Goal: Feedback & Contribution: Leave review/rating

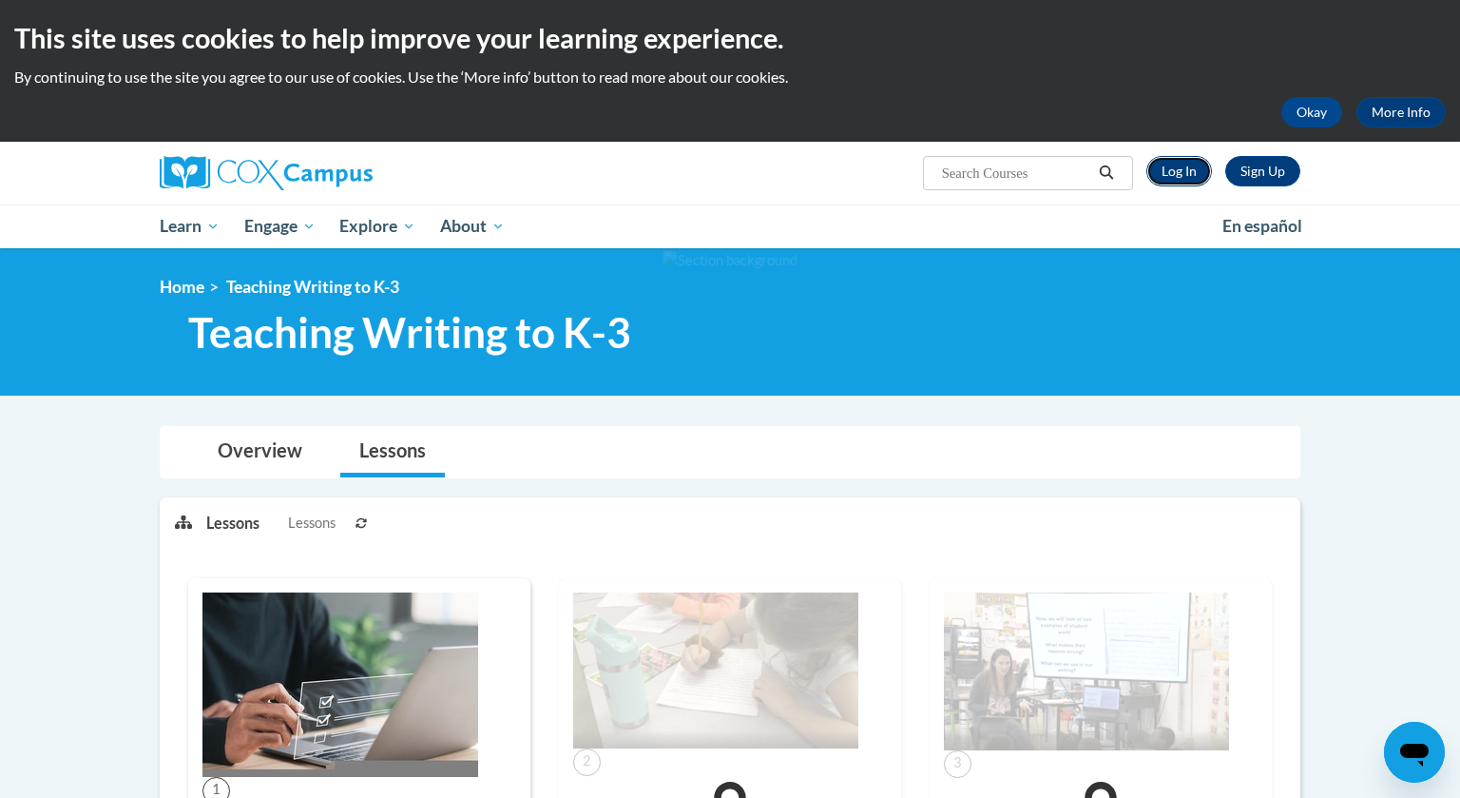
click at [1187, 171] on link "Log In" at bounding box center [1180, 171] width 66 height 30
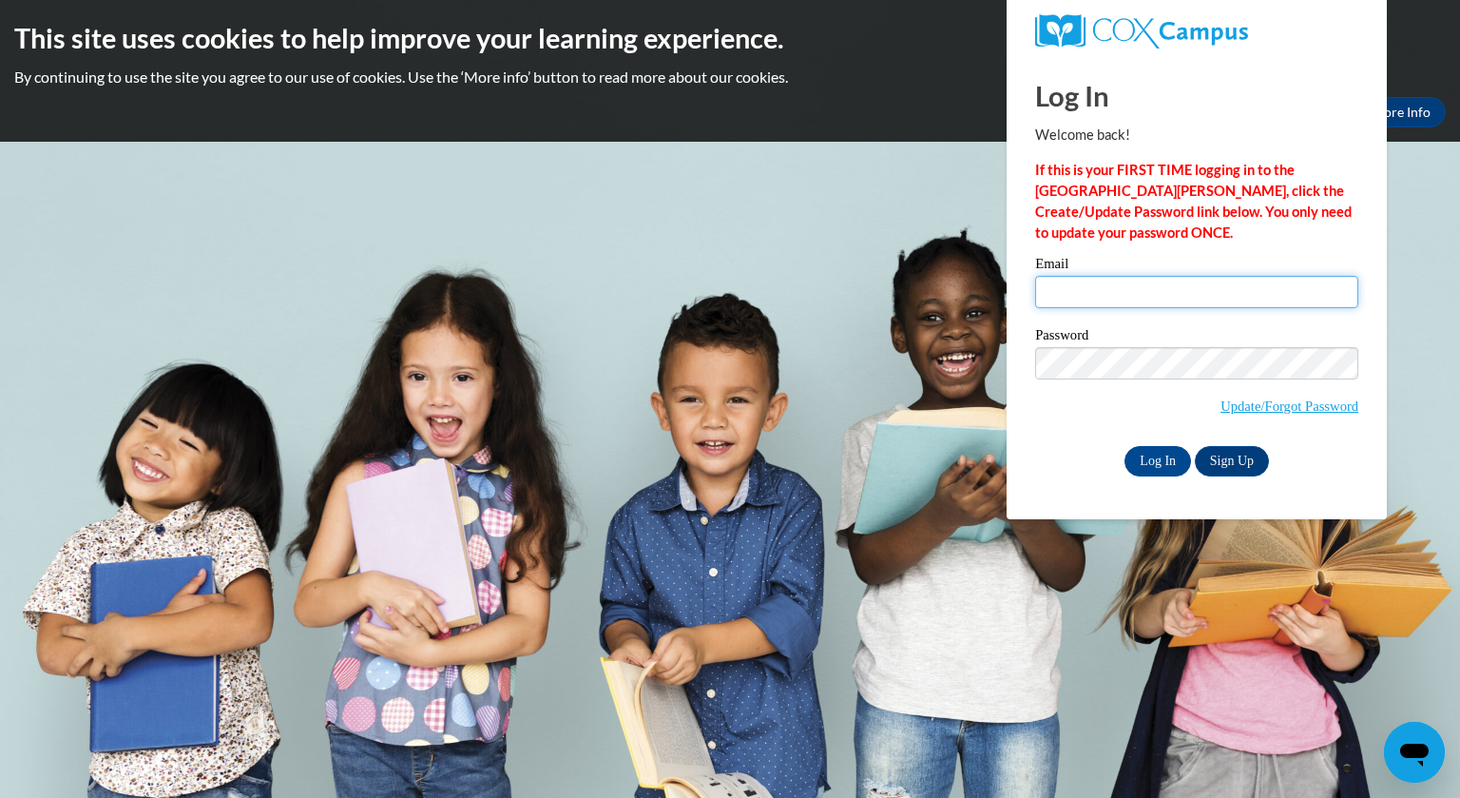
click at [1201, 294] on input "Email" at bounding box center [1196, 292] width 323 height 32
type input "[EMAIL_ADDRESS][DOMAIN_NAME]"
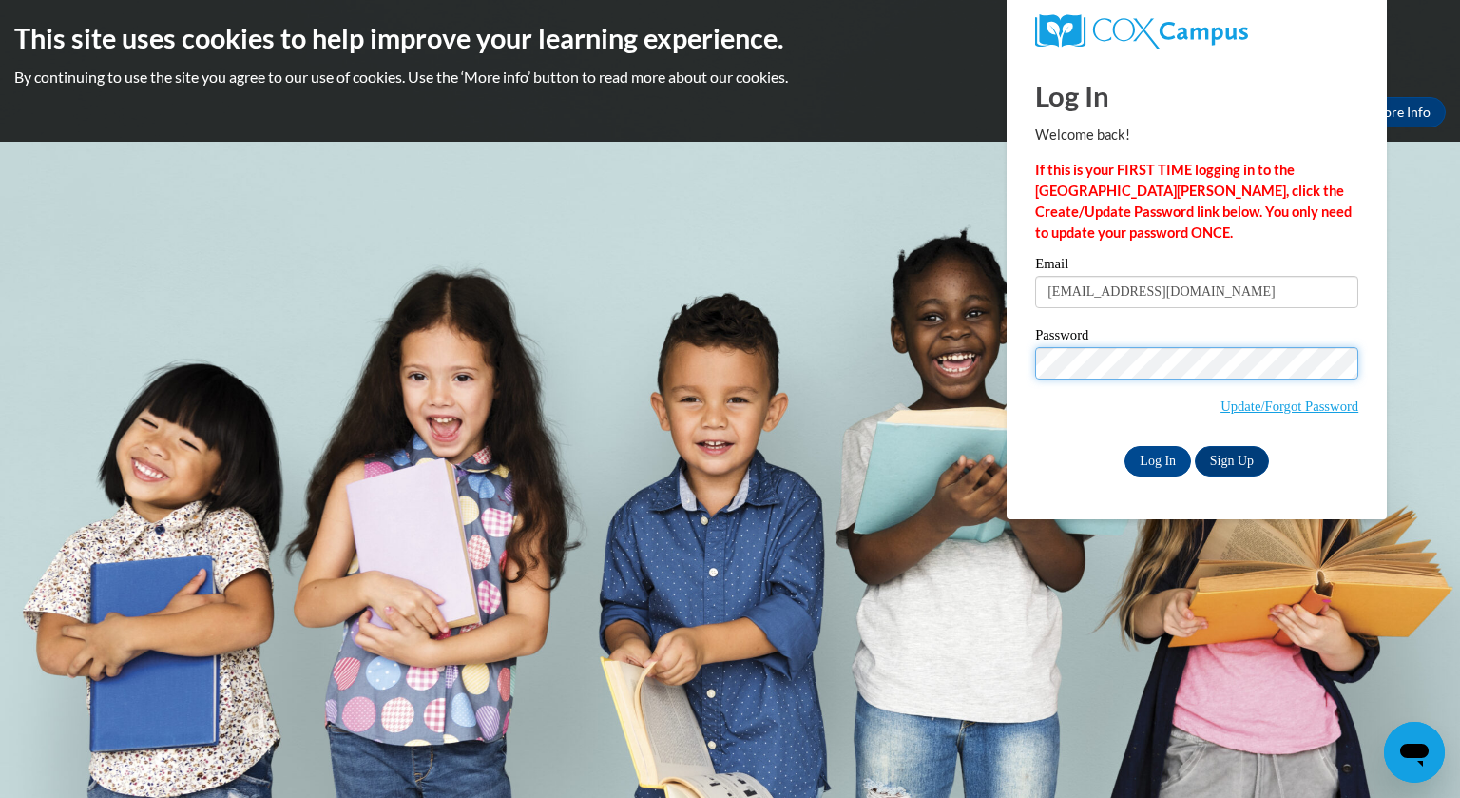
click at [1125, 446] on input "Log In" at bounding box center [1158, 461] width 67 height 30
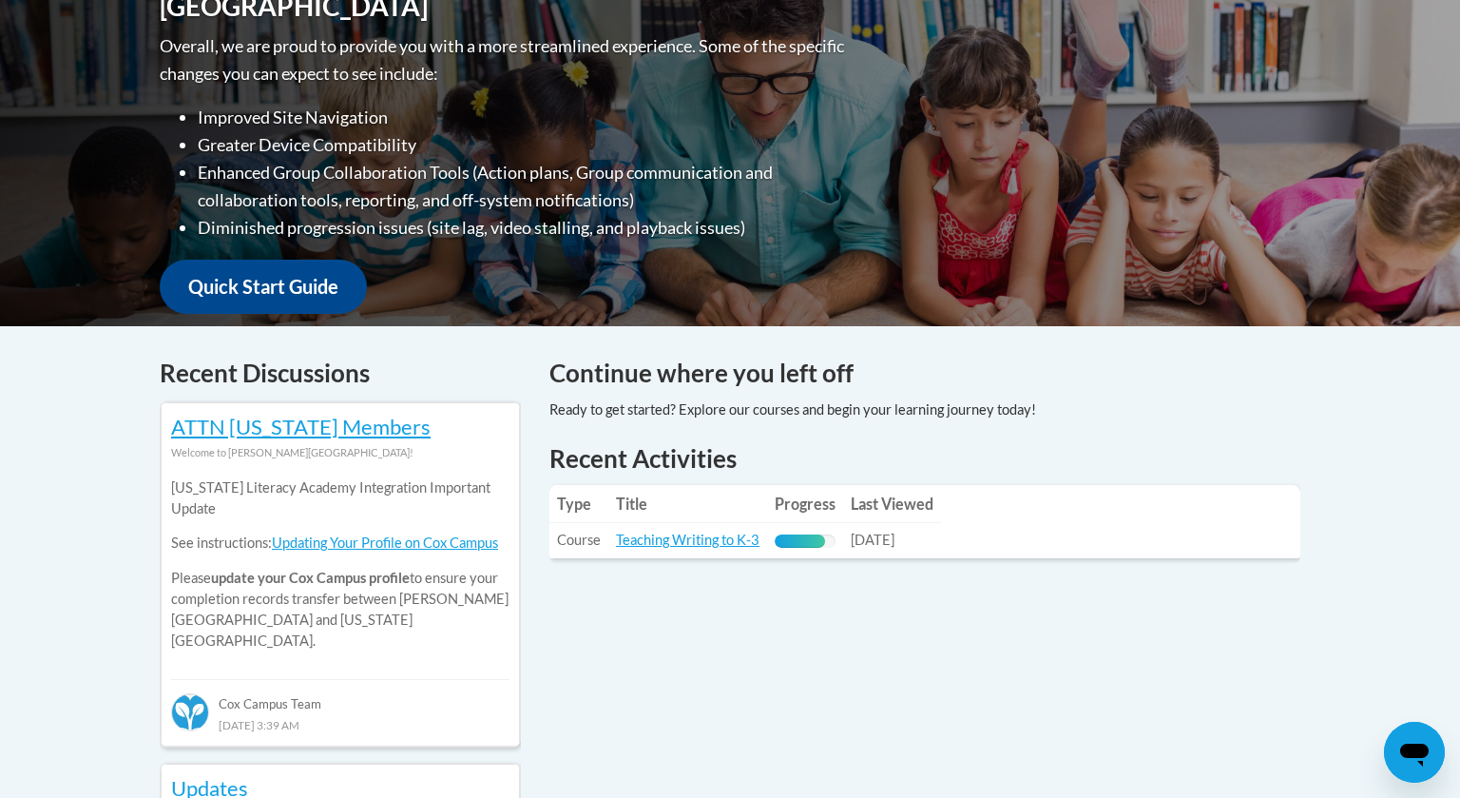
scroll to position [511, 0]
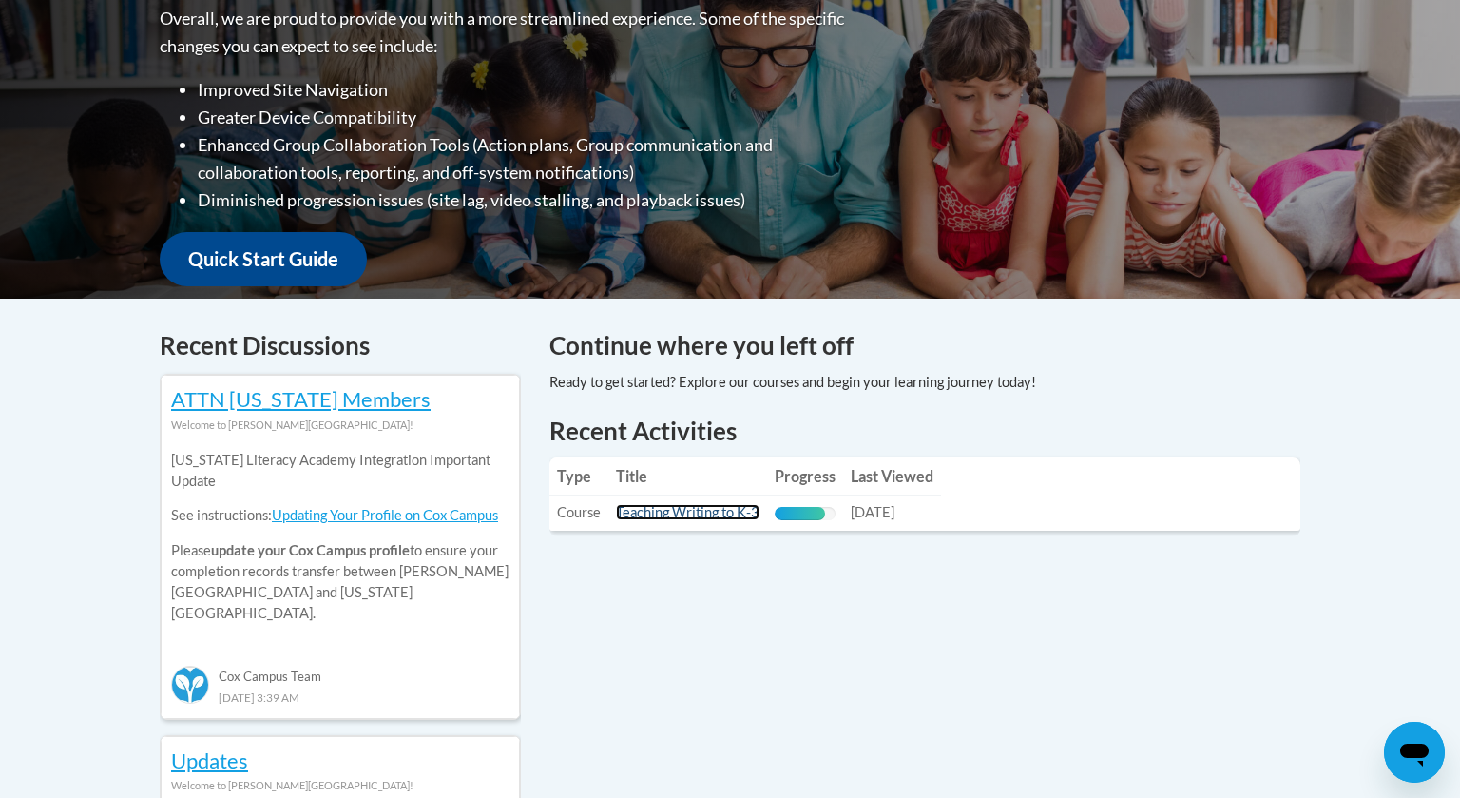
click at [710, 515] on link "Teaching Writing to K-3" at bounding box center [688, 512] width 144 height 16
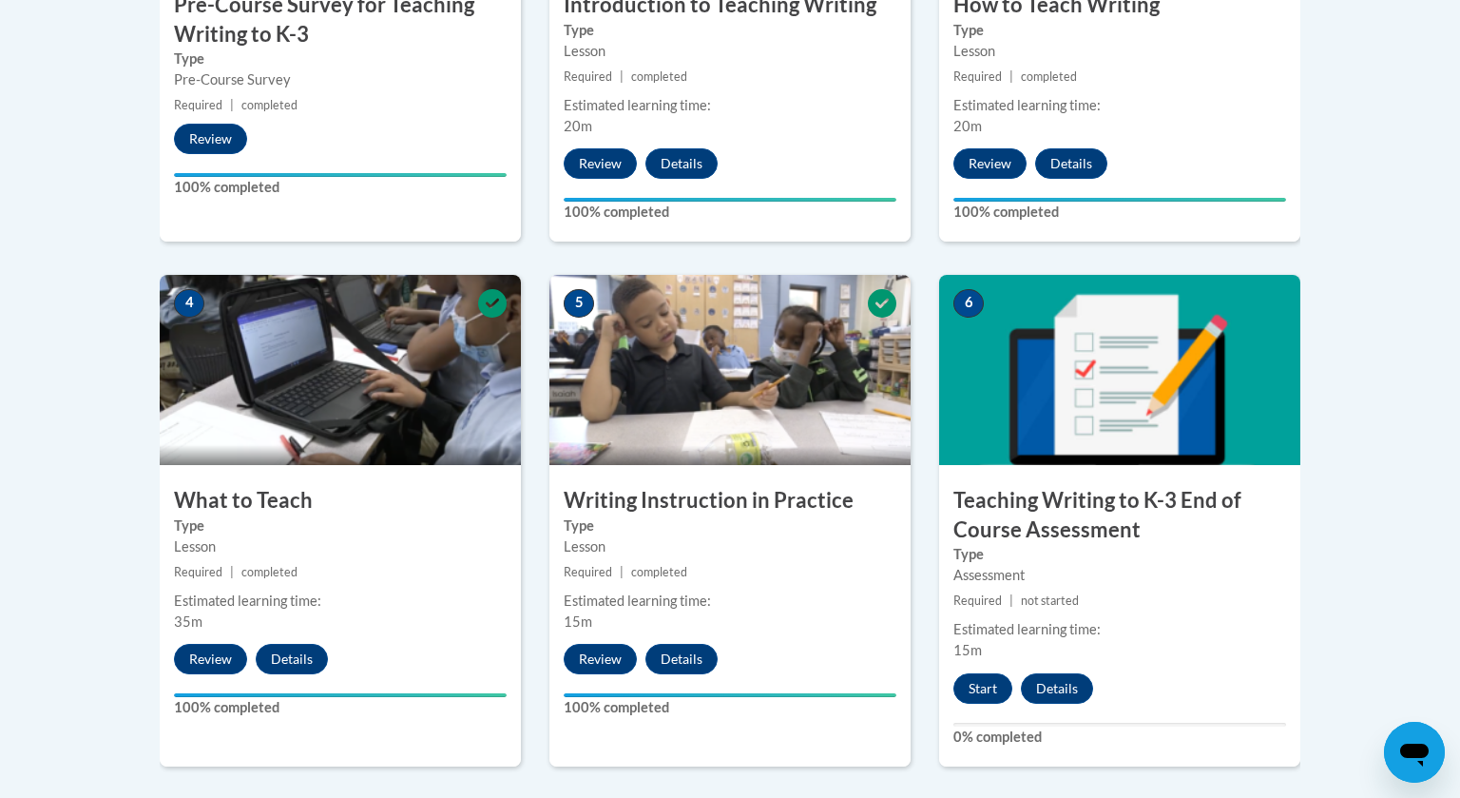
scroll to position [863, 0]
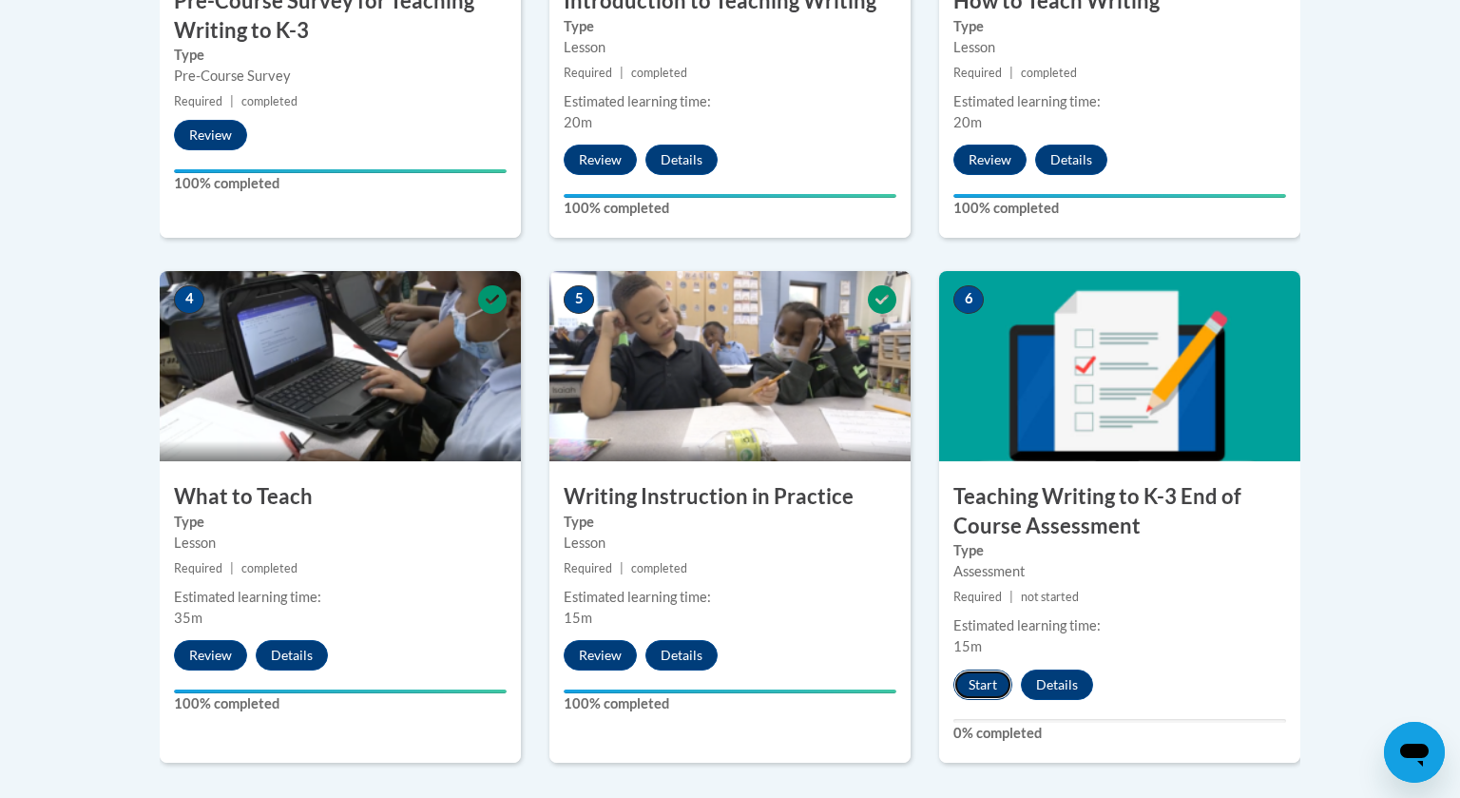
click at [970, 677] on button "Start" at bounding box center [983, 684] width 59 height 30
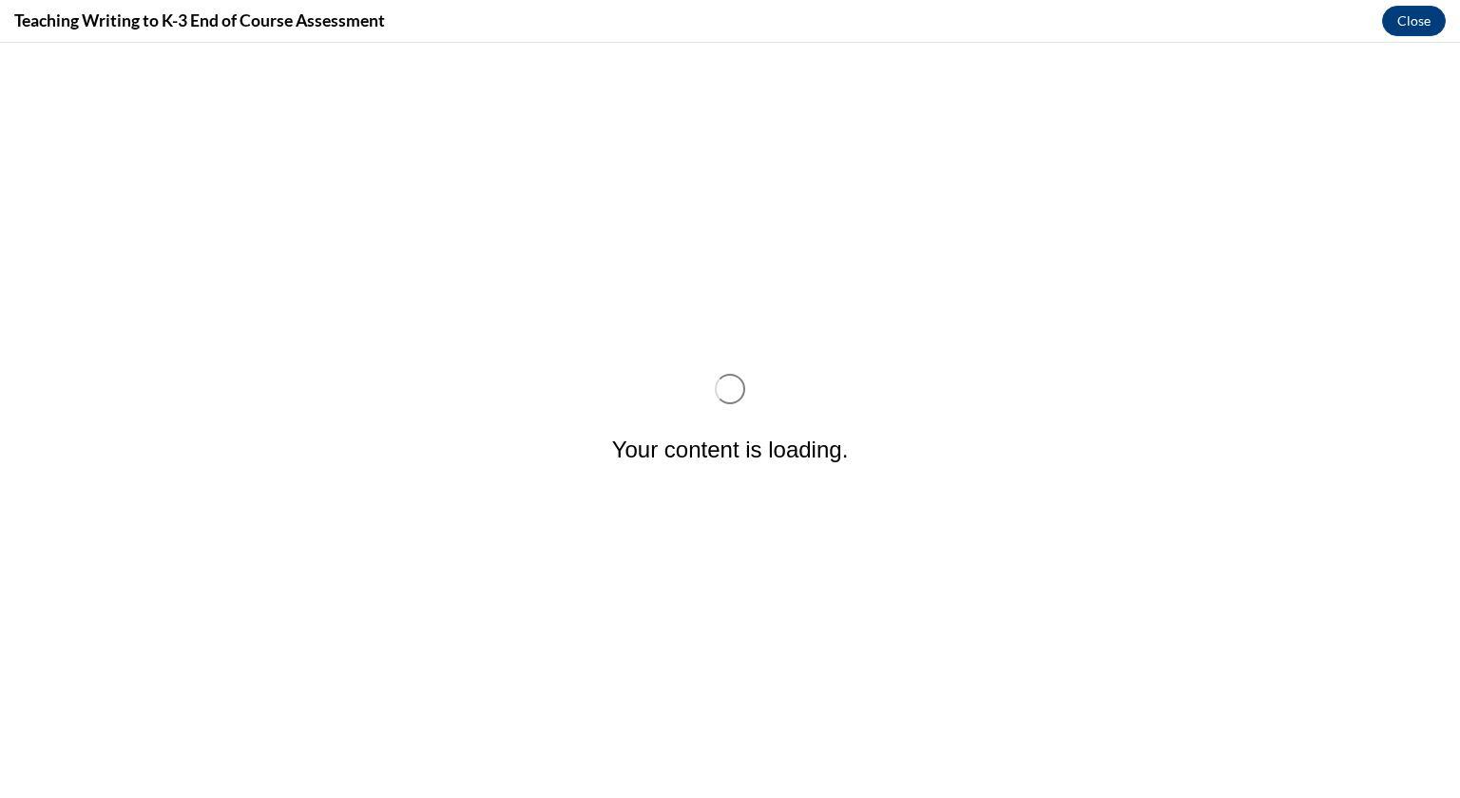
scroll to position [0, 0]
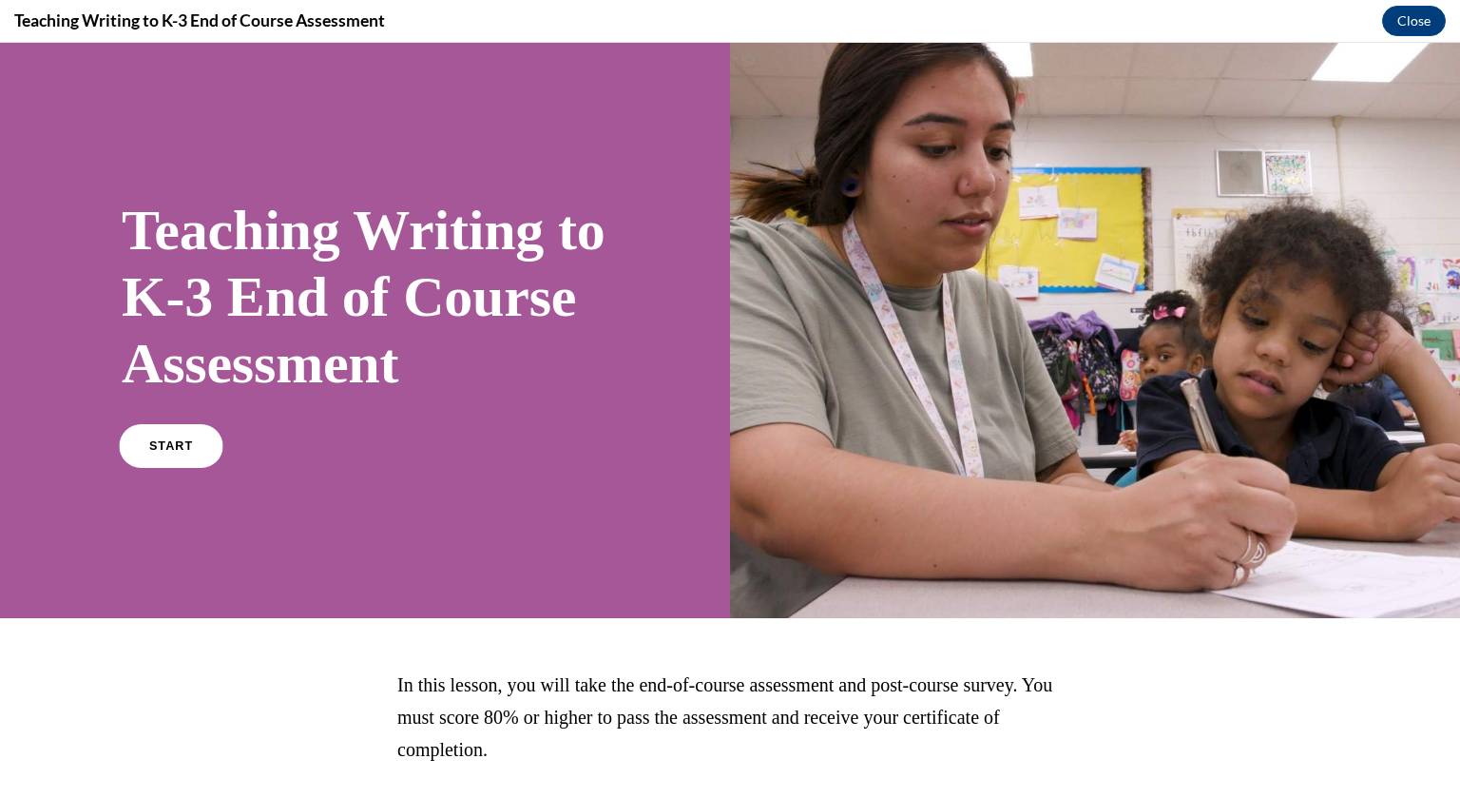
click at [165, 453] on span "START" at bounding box center [171, 446] width 44 height 14
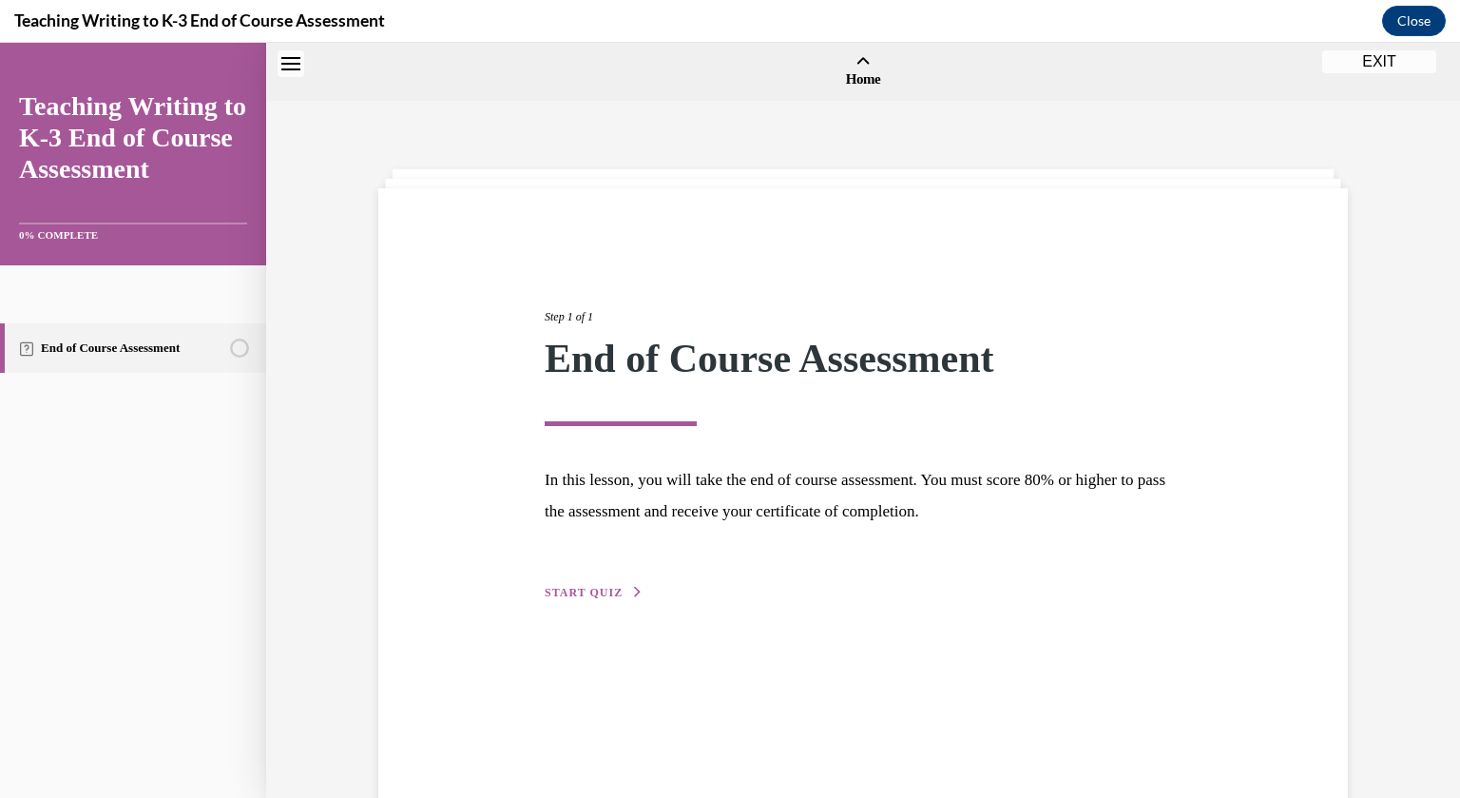
scroll to position [59, 0]
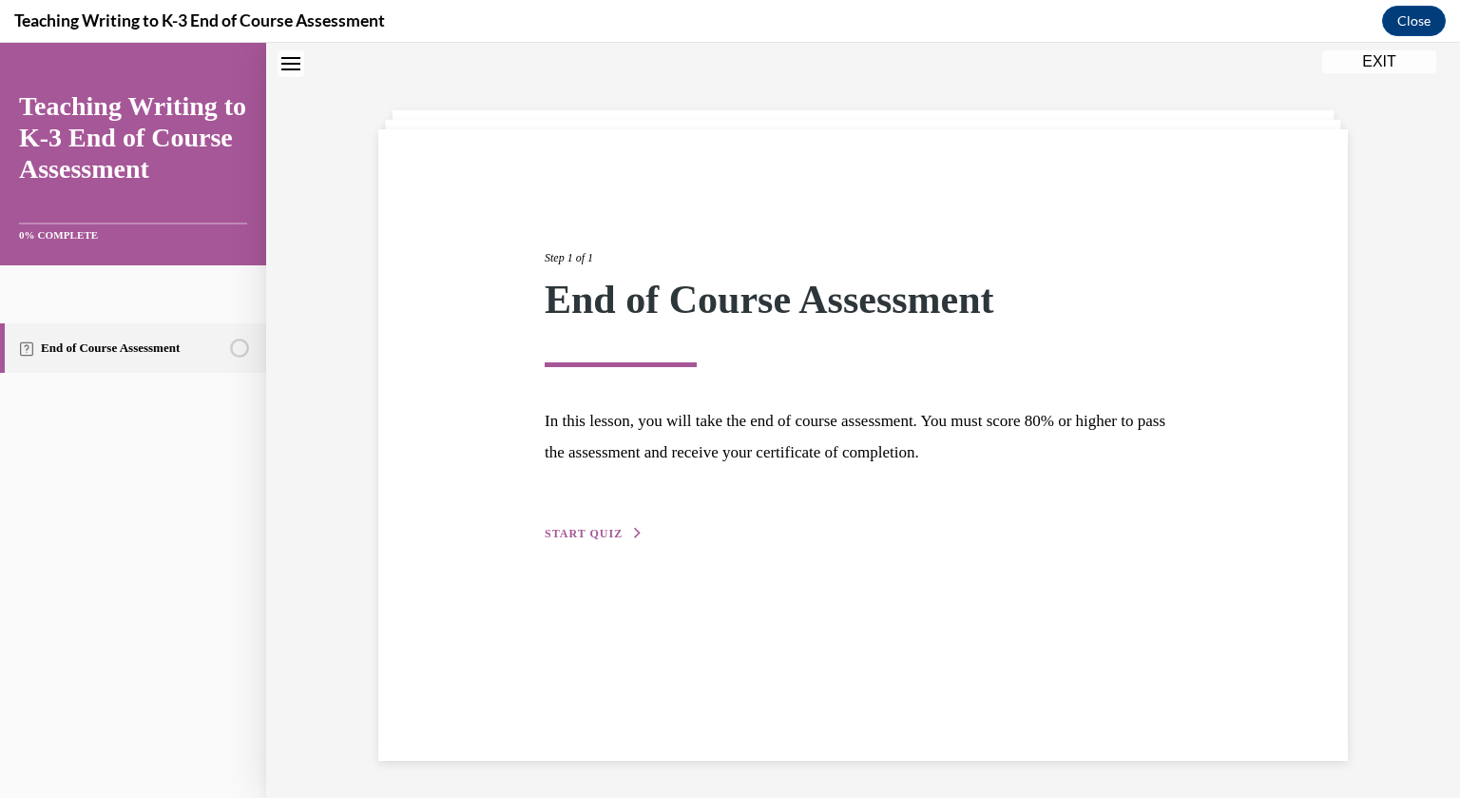
click at [617, 523] on div "Step 1 of 1 End of Course Assessment In this lesson, you will take the end of c…" at bounding box center [862, 374] width 665 height 338
click at [588, 531] on span "START QUIZ" at bounding box center [584, 533] width 78 height 13
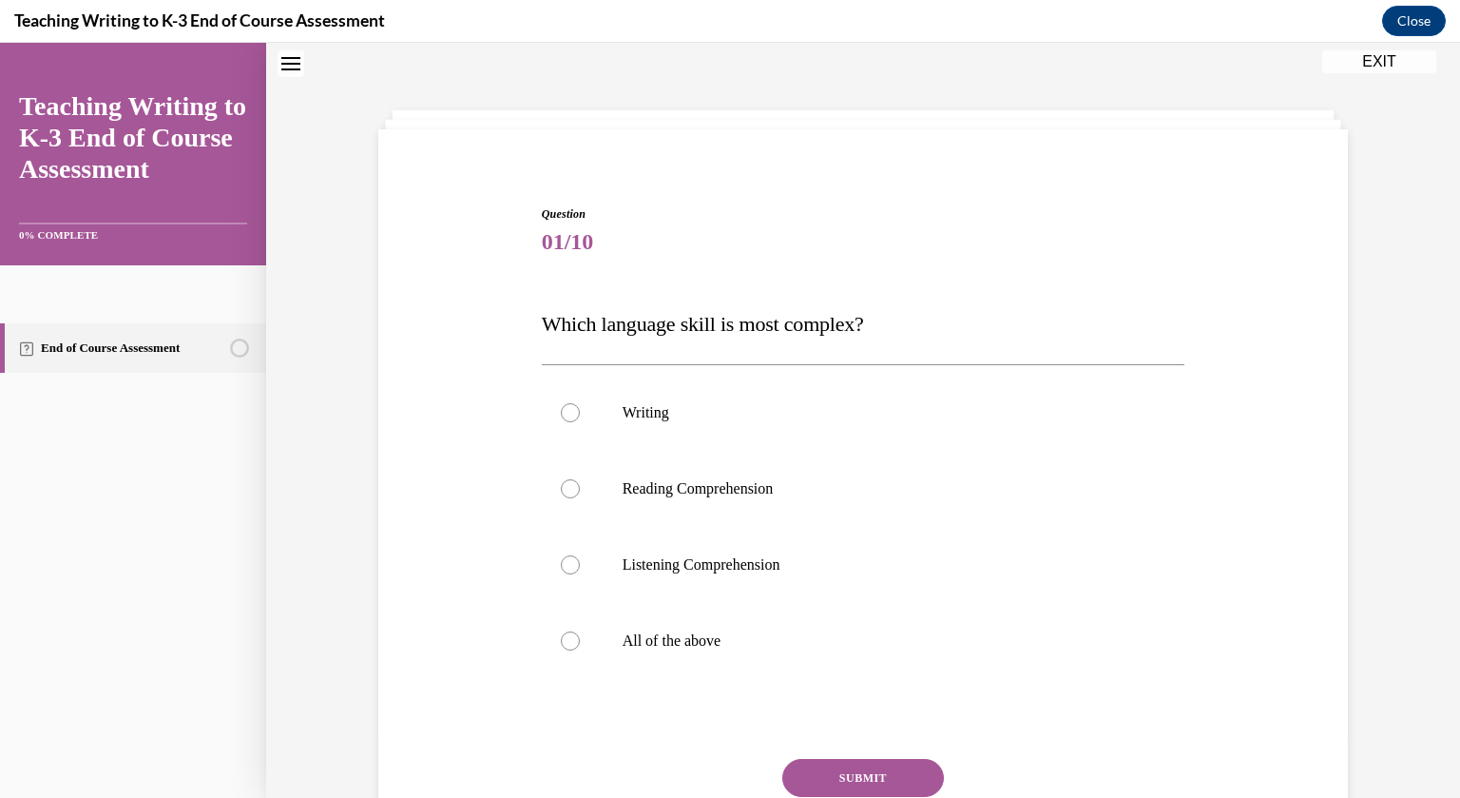
click at [704, 325] on span "Which language skill is most complex?" at bounding box center [703, 324] width 322 height 24
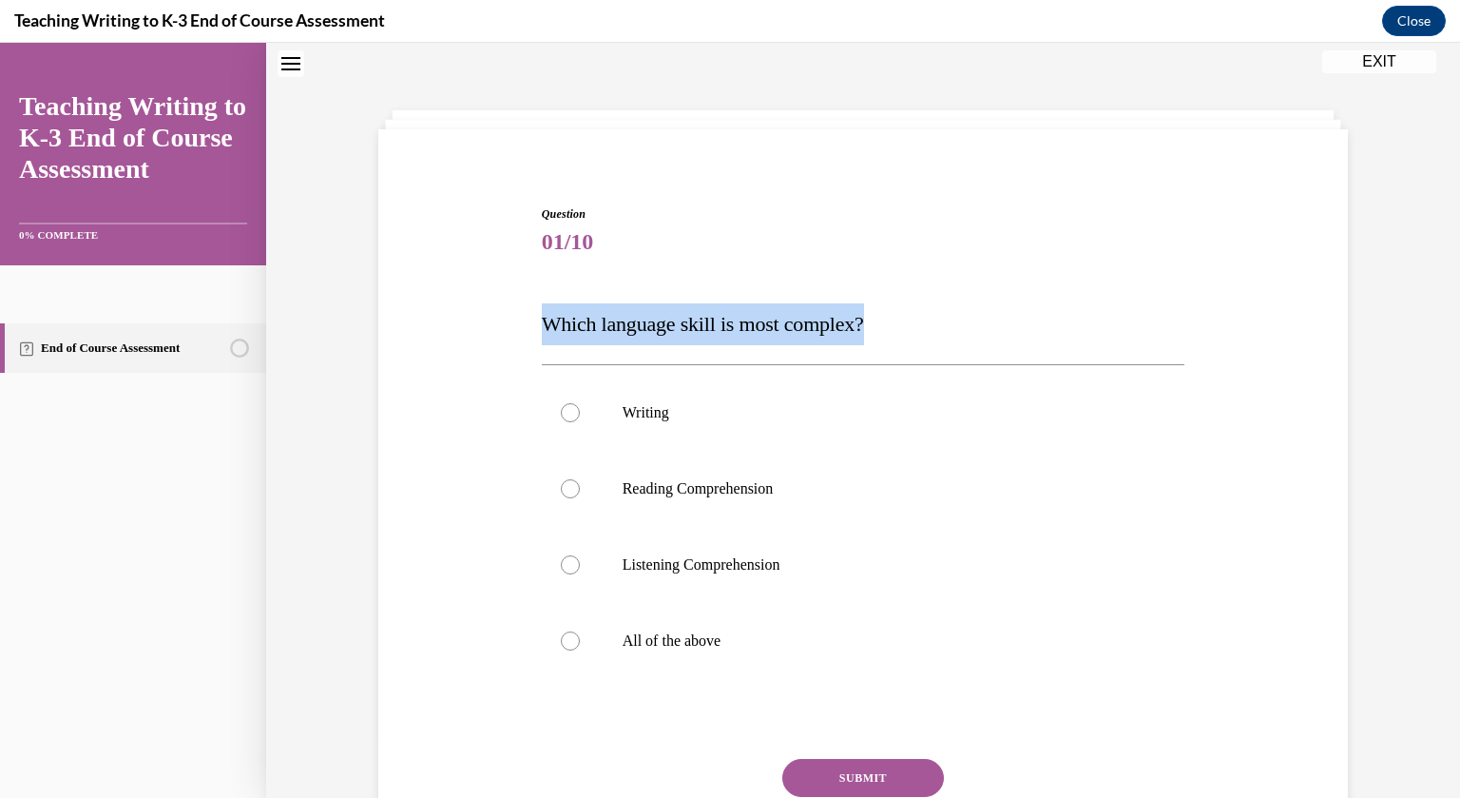
copy span "Which language skill is most complex?"
click at [699, 625] on label "All of the above" at bounding box center [864, 641] width 644 height 76
click at [580, 631] on input "All of the above" at bounding box center [570, 640] width 19 height 19
radio input "true"
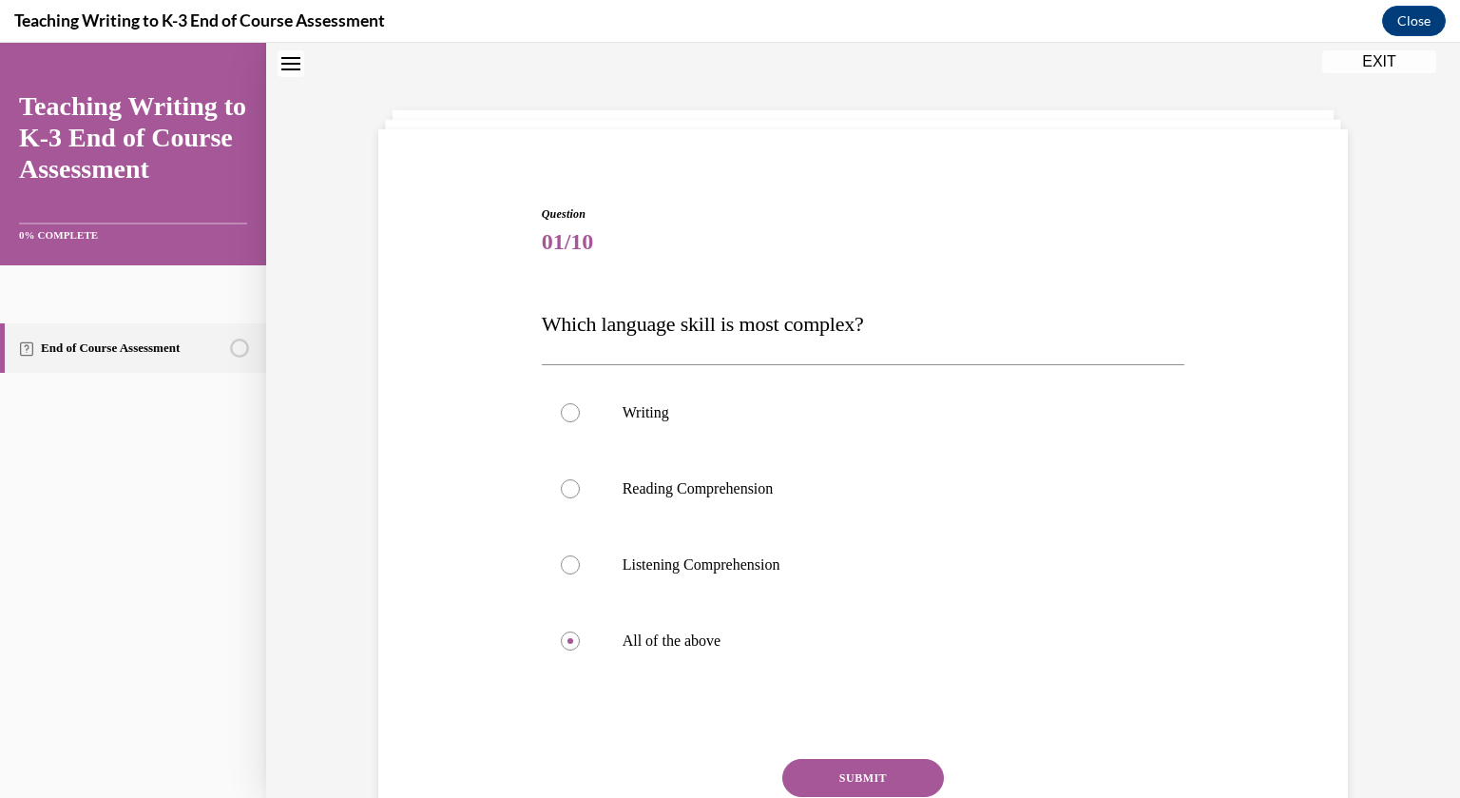
click at [832, 763] on button "SUBMIT" at bounding box center [863, 778] width 162 height 38
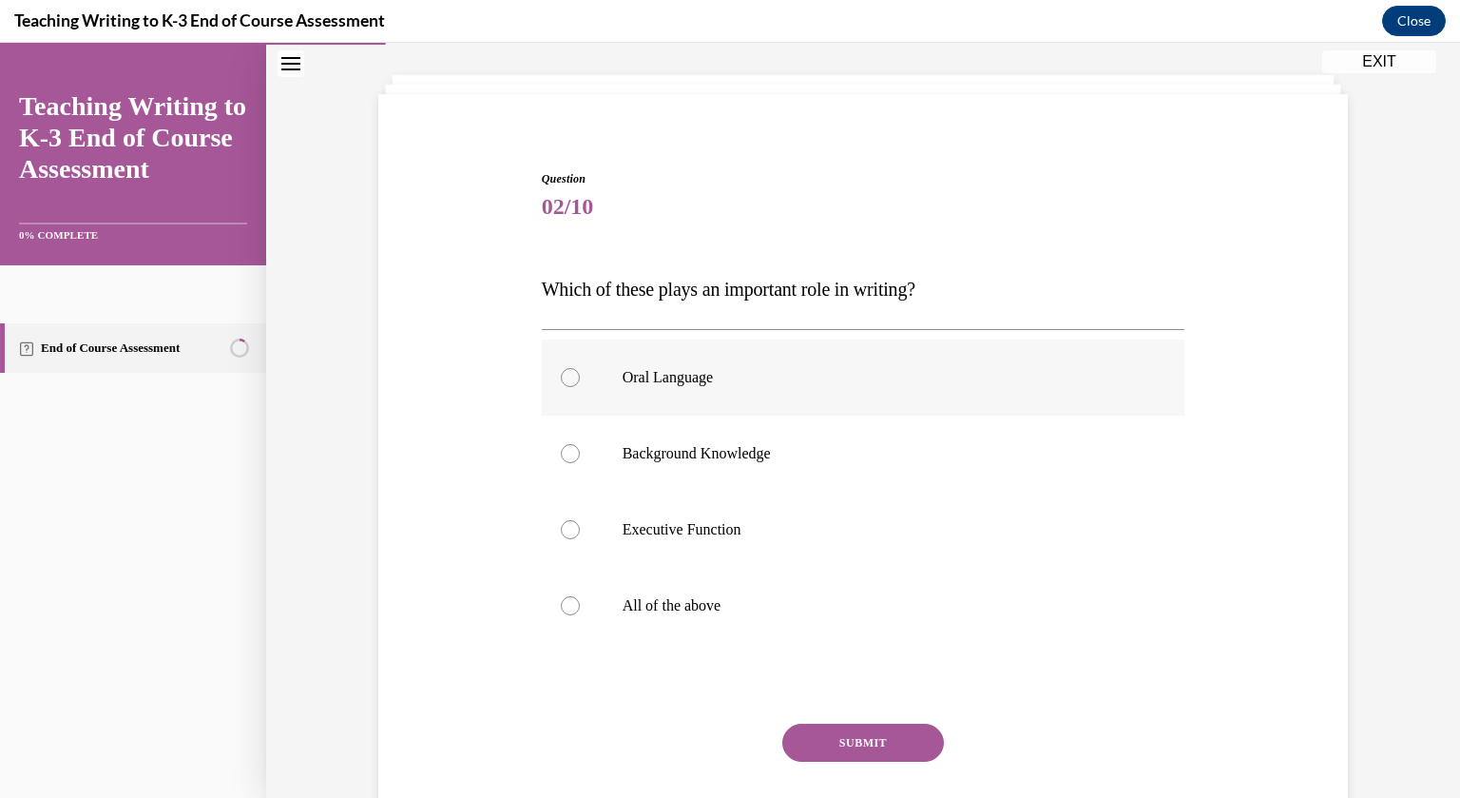
scroll to position [95, 0]
click at [730, 298] on p "Which of these plays an important role in writing?" at bounding box center [864, 288] width 644 height 42
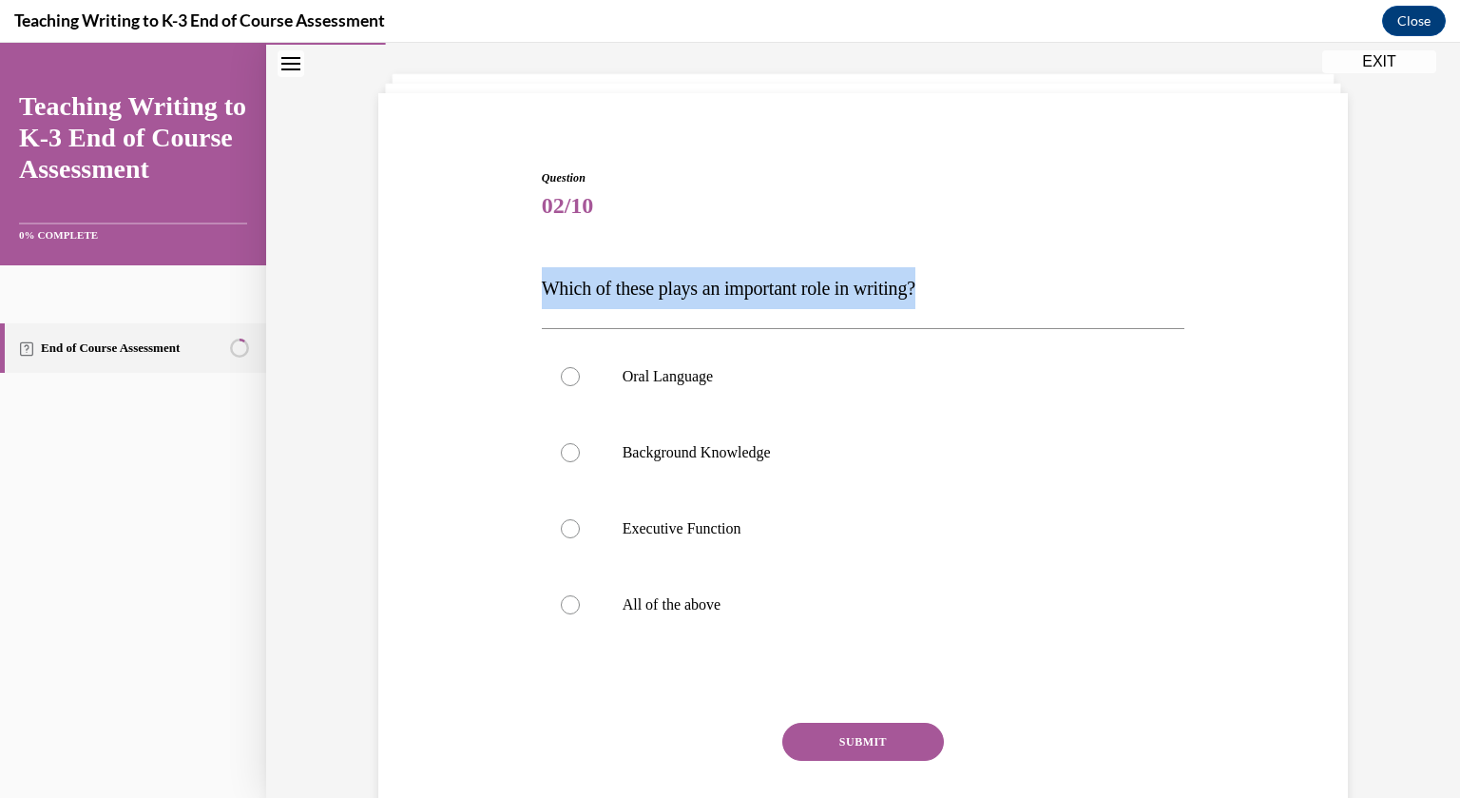
copy p "Which of these plays an important role in writing?"
click at [553, 574] on label "All of the above" at bounding box center [864, 605] width 644 height 76
click at [561, 595] on input "All of the above" at bounding box center [570, 604] width 19 height 19
radio input "true"
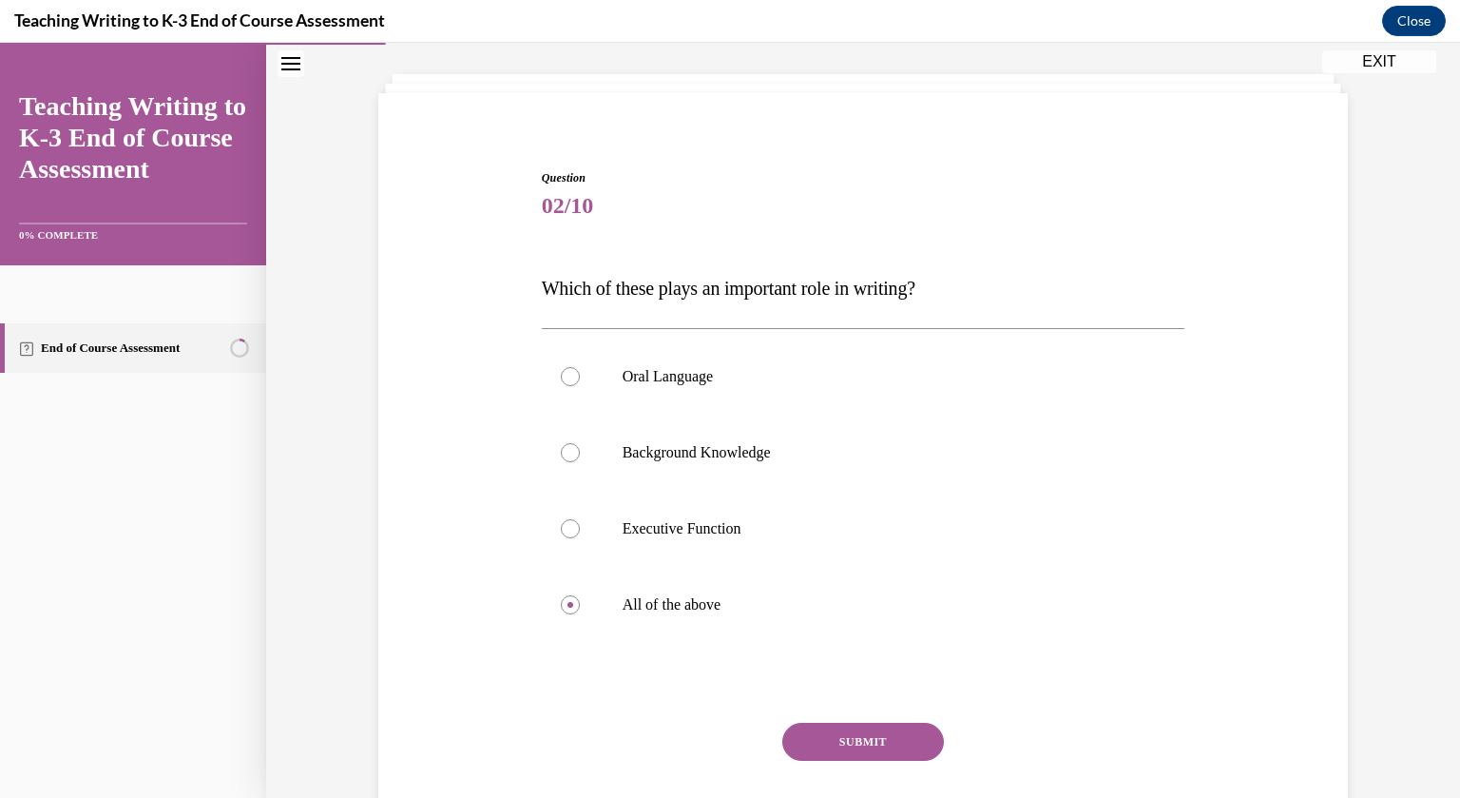
click at [840, 746] on button "SUBMIT" at bounding box center [863, 742] width 162 height 38
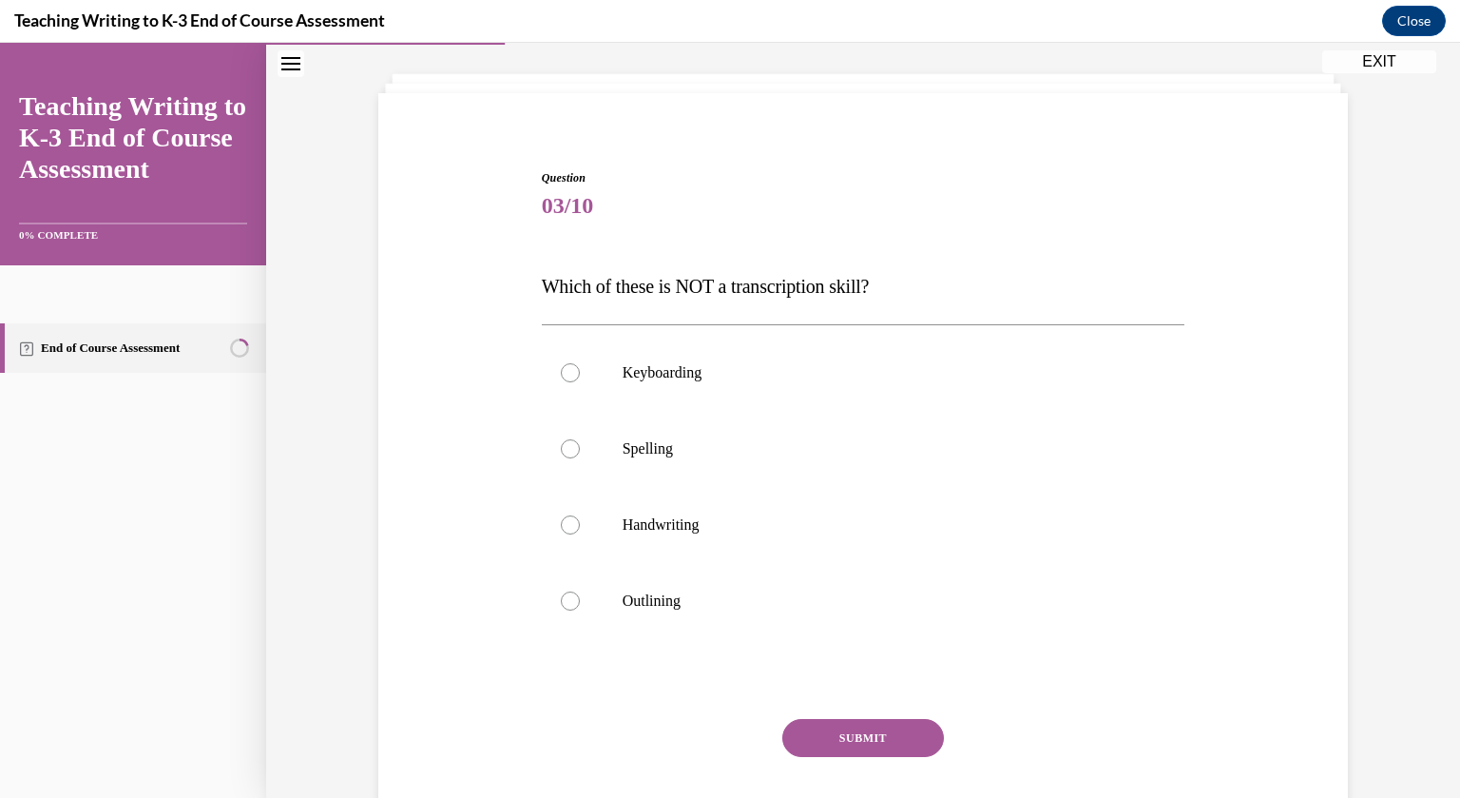
click at [710, 286] on span "Which of these is NOT a transcription skill?" at bounding box center [706, 286] width 328 height 21
copy span "Which of these is NOT a transcription skill?"
click at [658, 579] on label "Outlining" at bounding box center [864, 601] width 644 height 76
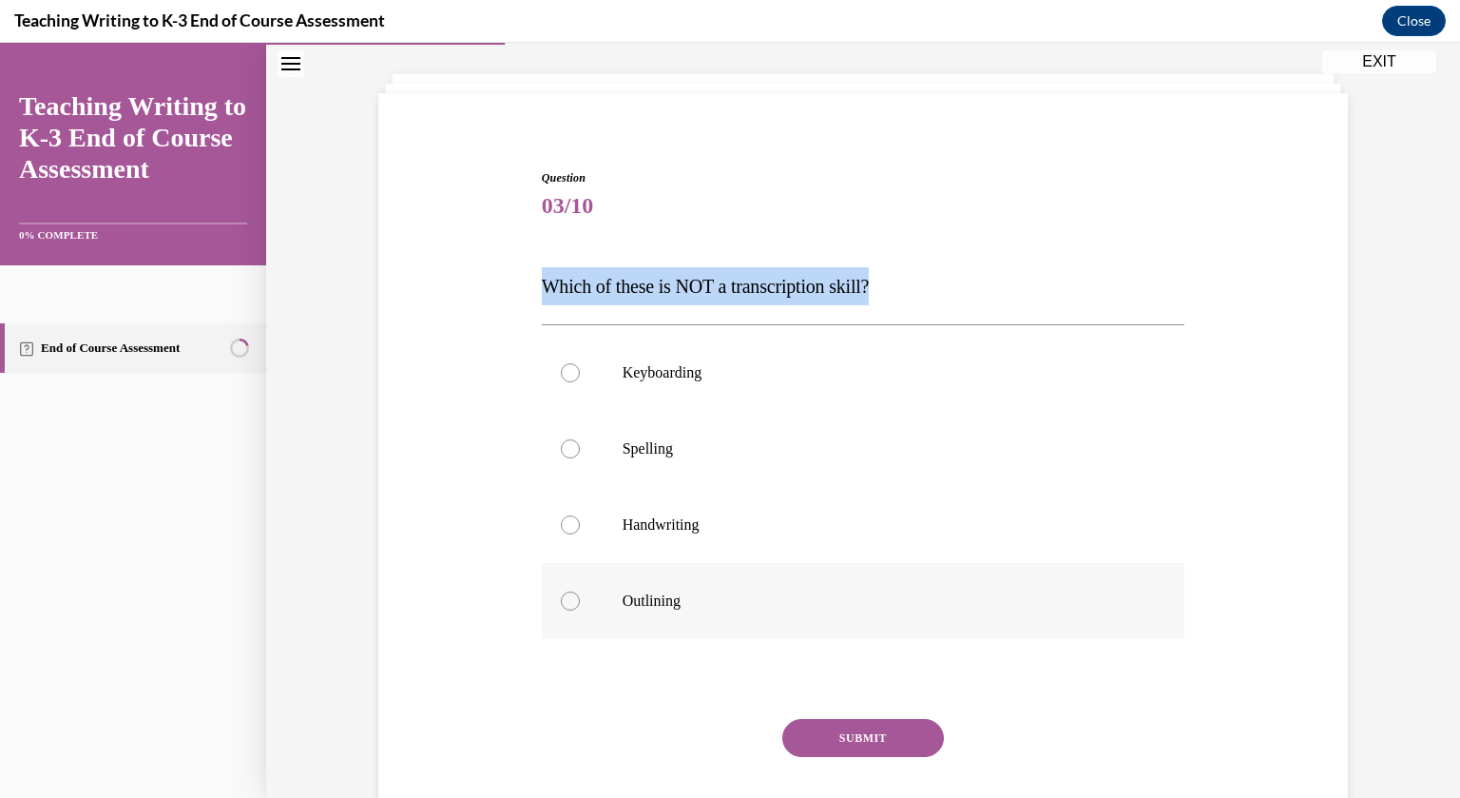
click at [580, 591] on input "Outlining" at bounding box center [570, 600] width 19 height 19
radio input "true"
click at [814, 719] on button "SUBMIT" at bounding box center [863, 738] width 162 height 38
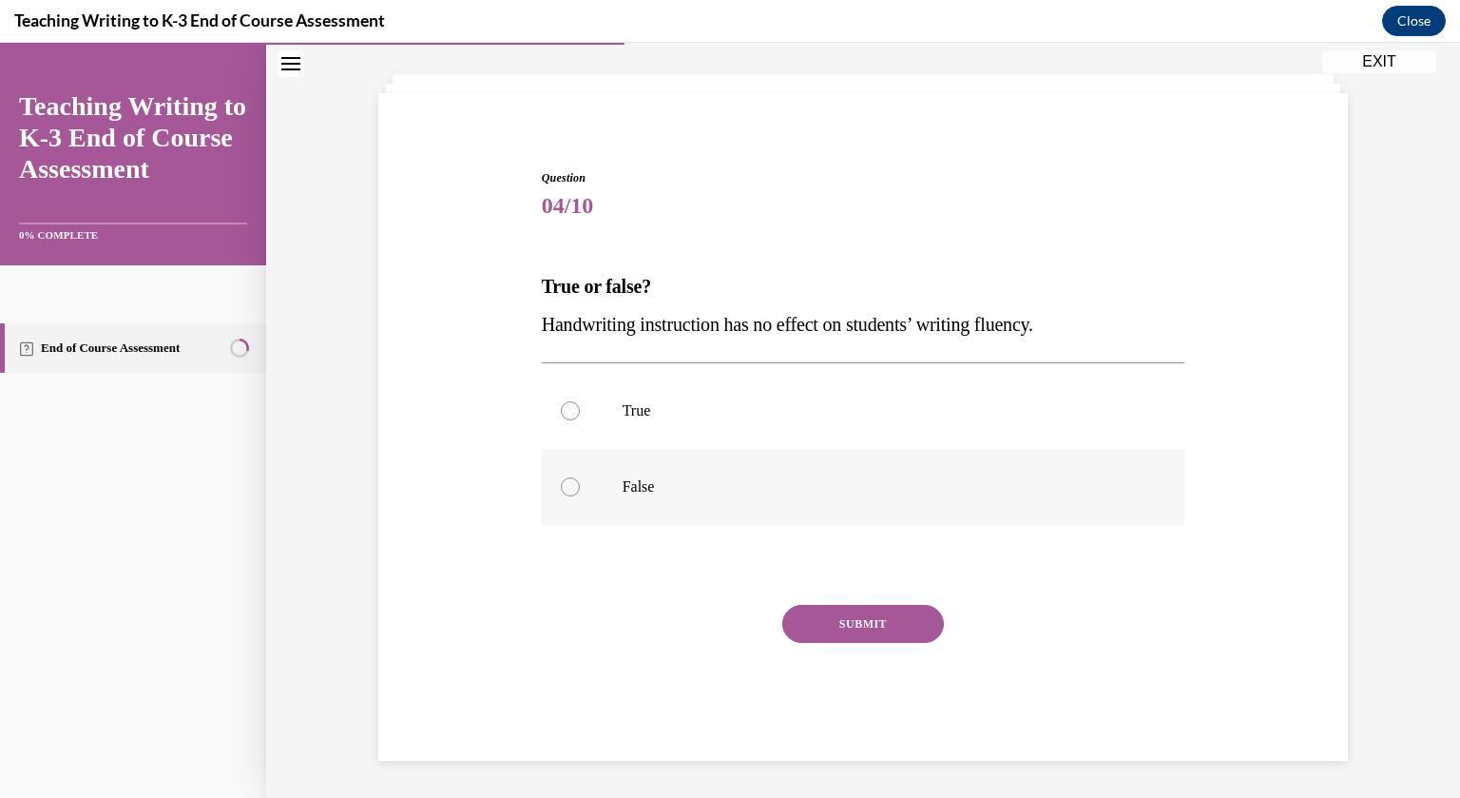
click at [630, 503] on label "False" at bounding box center [864, 487] width 644 height 76
click at [580, 496] on input "False" at bounding box center [570, 486] width 19 height 19
radio input "true"
click at [831, 633] on button "SUBMIT" at bounding box center [863, 624] width 162 height 38
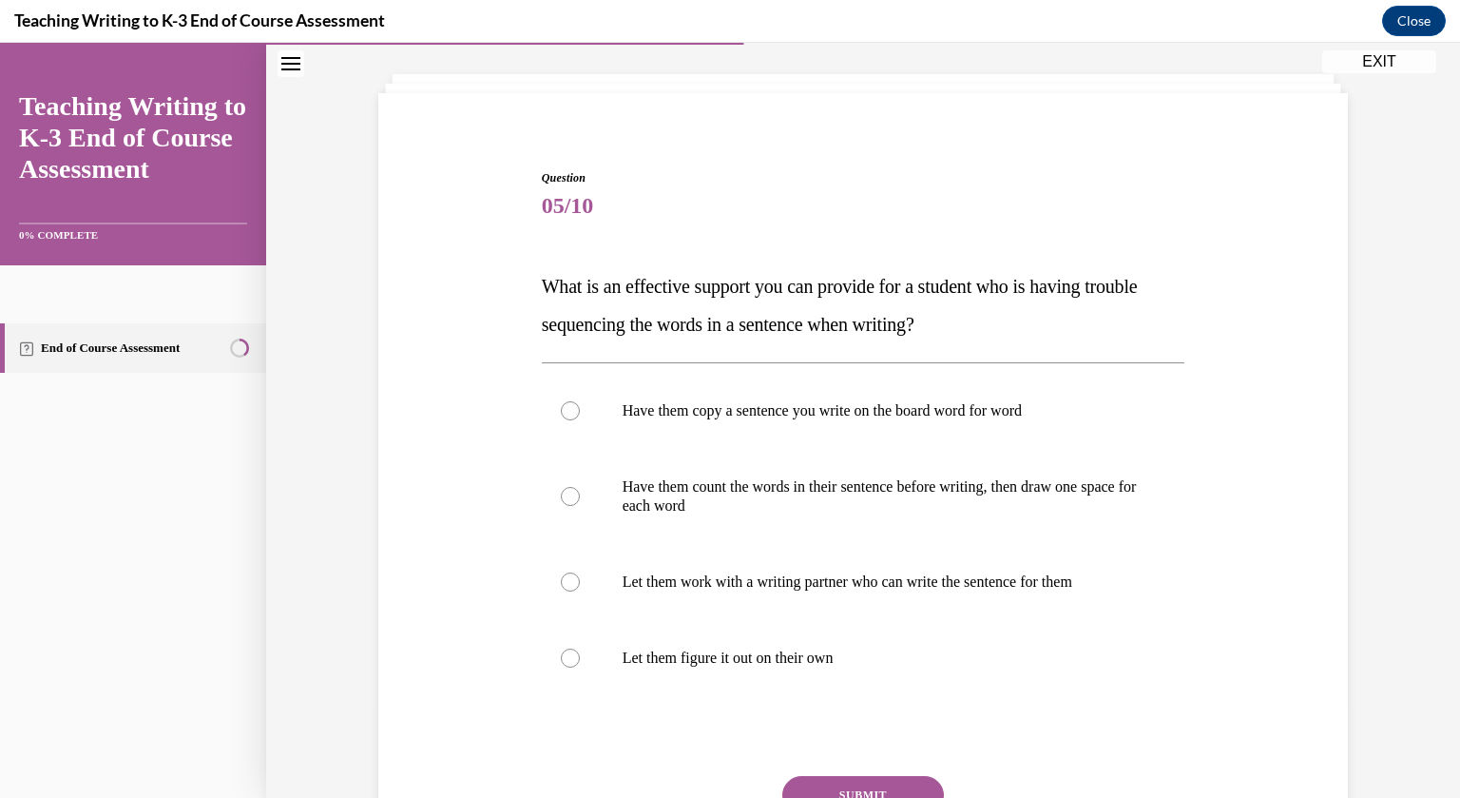
click at [748, 307] on p "What is an effective support you can provide for a student who is having troubl…" at bounding box center [864, 305] width 644 height 76
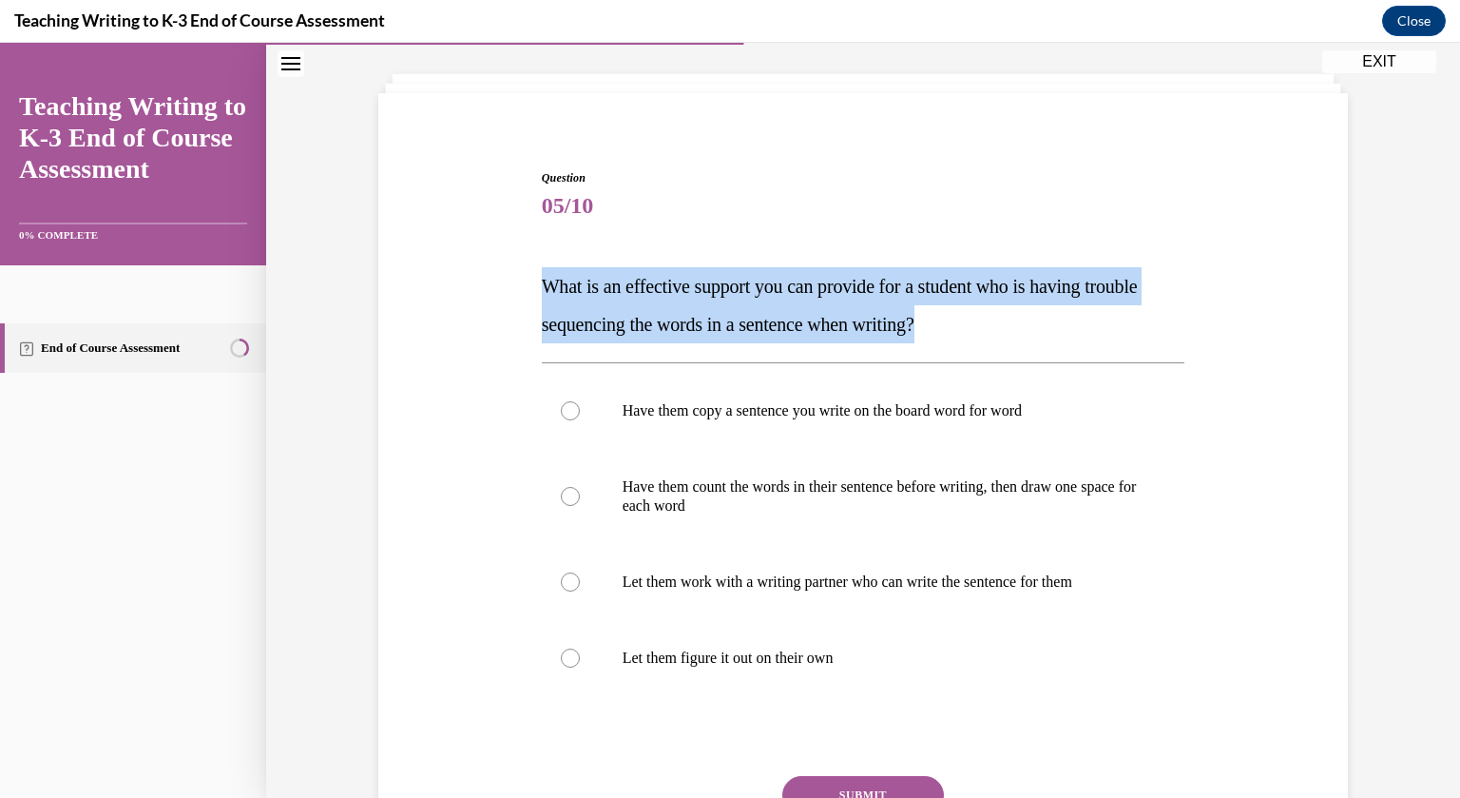
copy span "What is an effective support you can provide for a student who is having troubl…"
click at [679, 451] on label "Have them count the words in their sentence before writing, then draw one space…" at bounding box center [864, 496] width 644 height 95
click at [580, 487] on input "Have them count the words in their sentence before writing, then draw one space…" at bounding box center [570, 496] width 19 height 19
radio input "true"
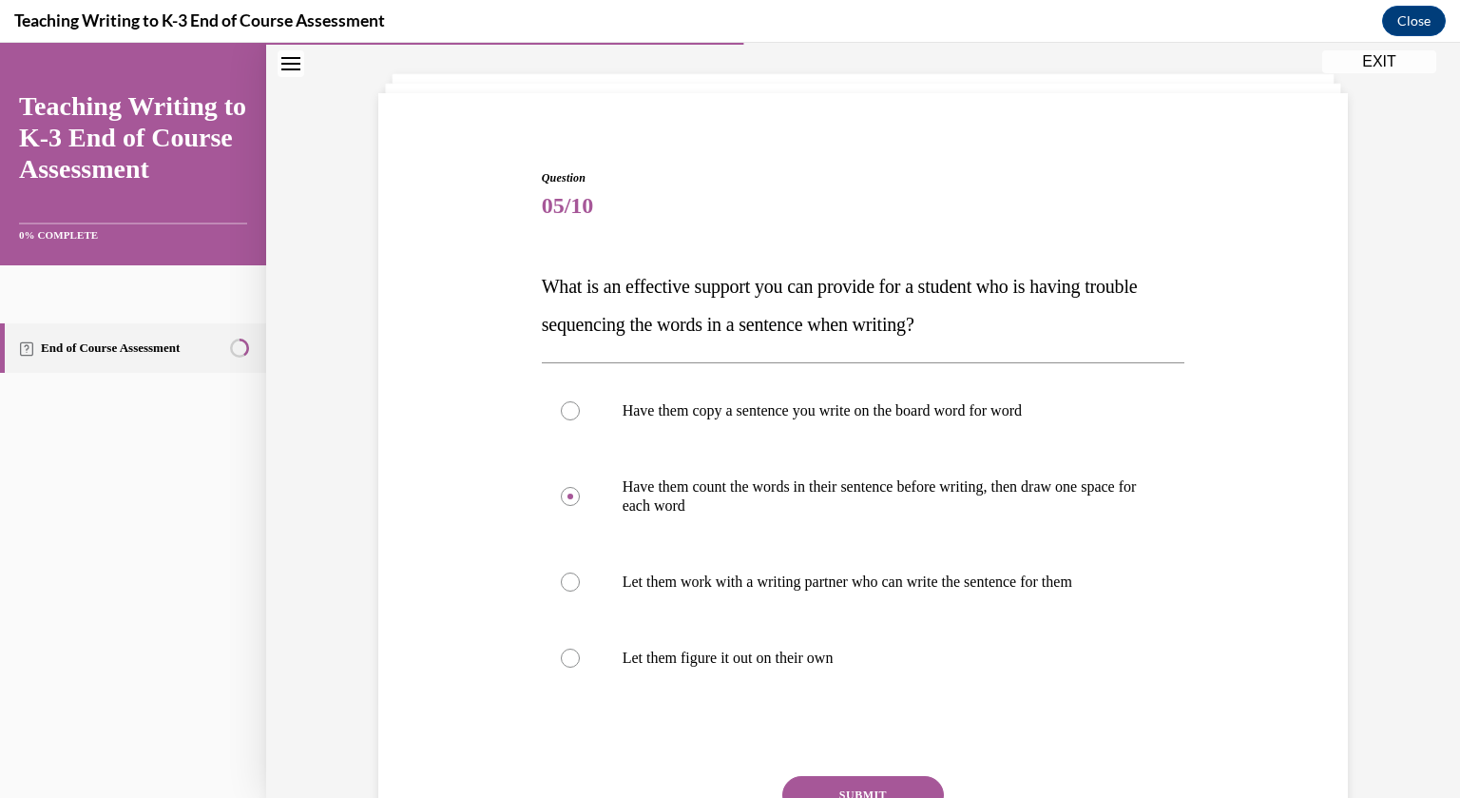
click at [861, 781] on button "SUBMIT" at bounding box center [863, 795] width 162 height 38
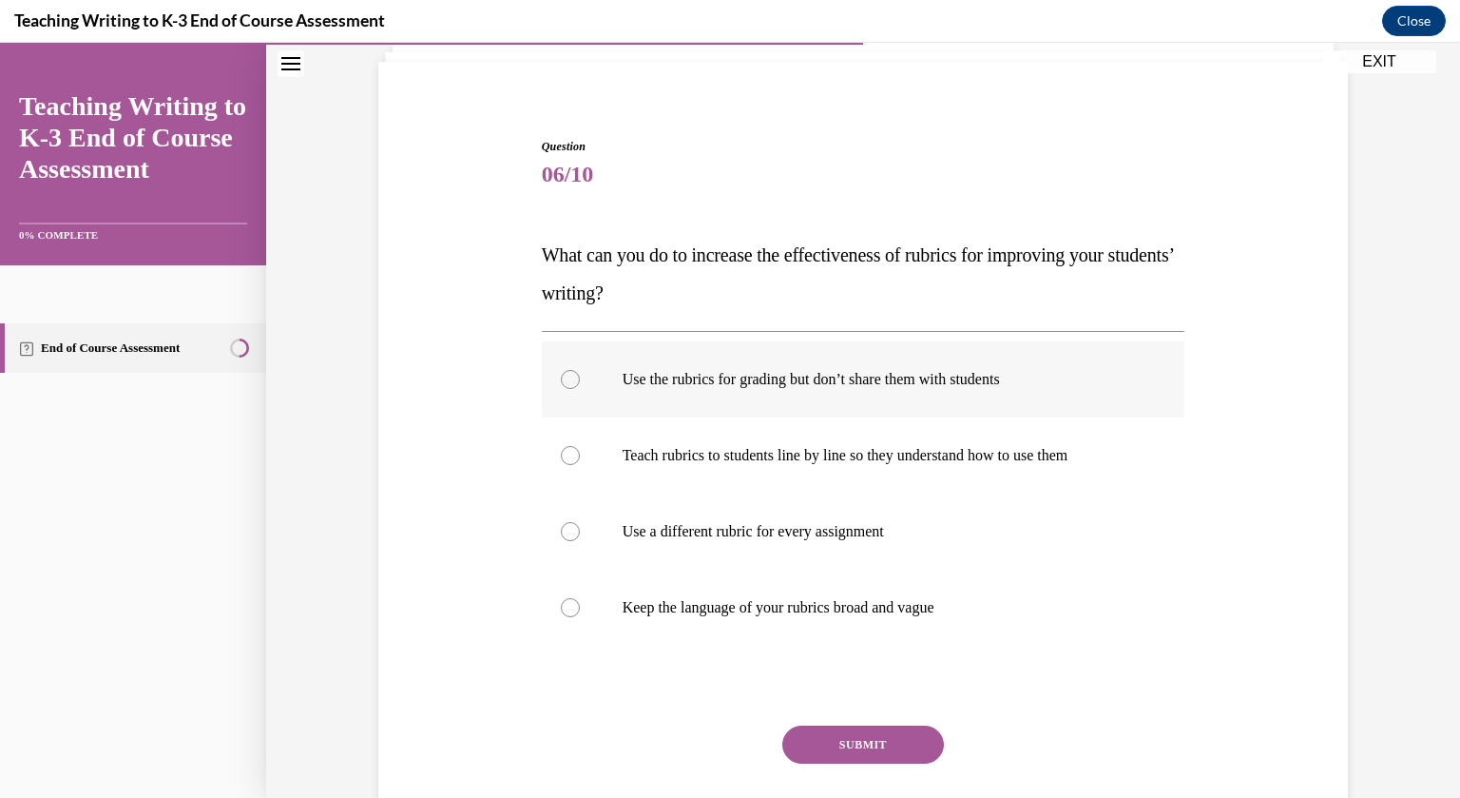
scroll to position [127, 0]
click at [759, 268] on p "What can you do to increase the effectiveness of rubrics for improving your stu…" at bounding box center [864, 273] width 644 height 76
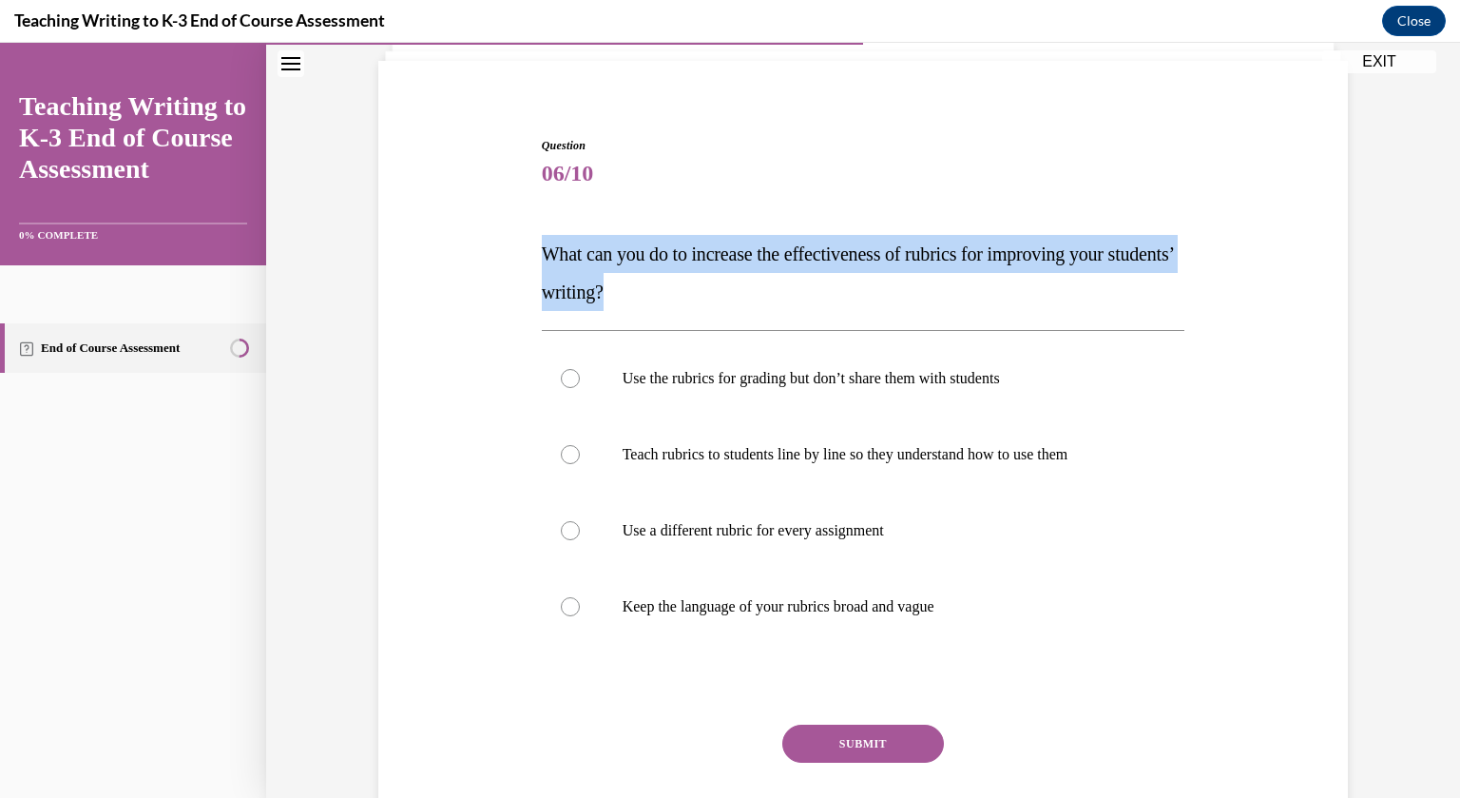
copy span "What can you do to increase the effectiveness of rubrics for improving your stu…"
click at [885, 353] on label "Use the rubrics for grading but don’t share them with students" at bounding box center [864, 378] width 644 height 76
click at [580, 369] on input "Use the rubrics for grading but don’t share them with students" at bounding box center [570, 378] width 19 height 19
radio input "true"
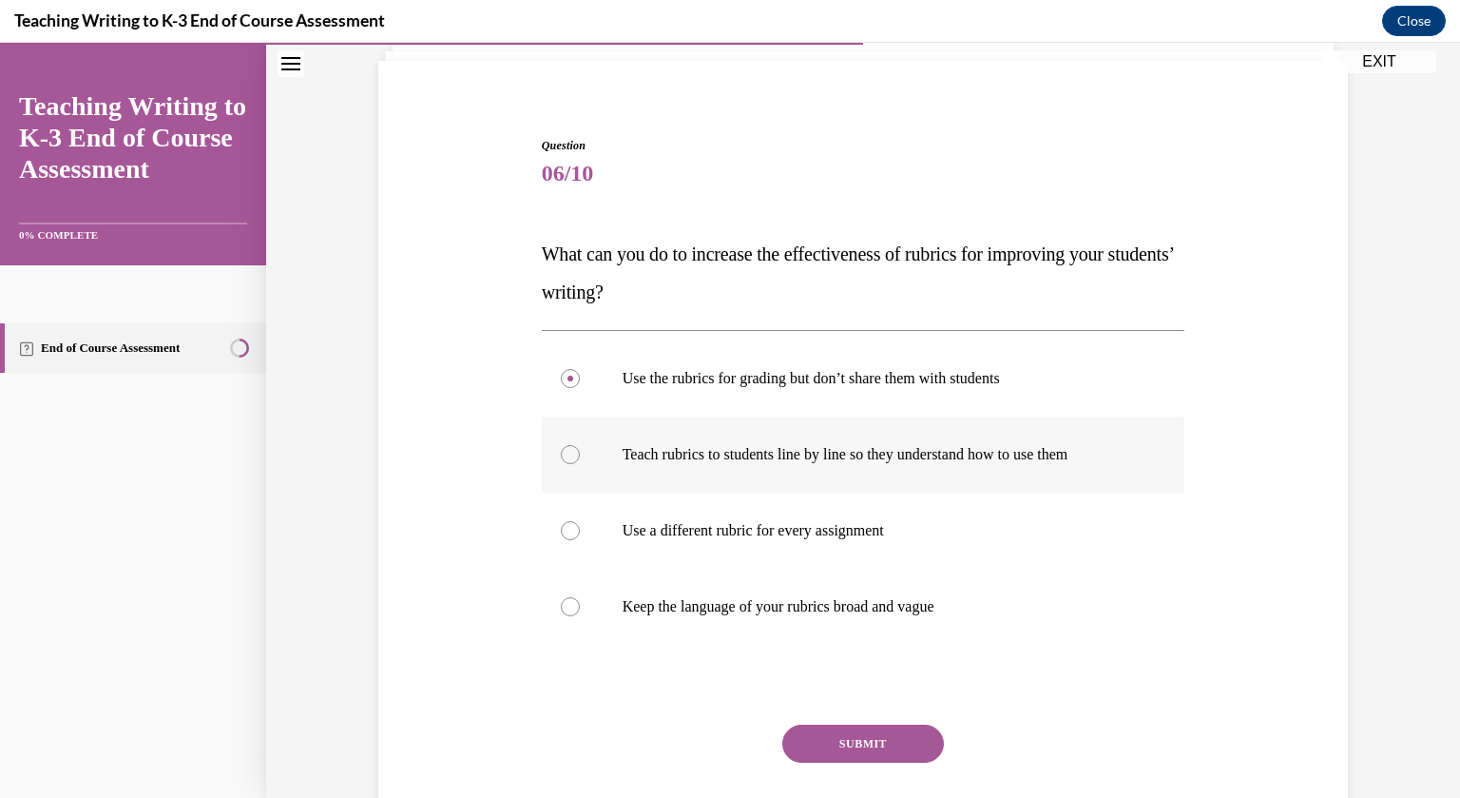
click at [610, 431] on label "Teach rubrics to students line by line so they understand how to use them" at bounding box center [864, 454] width 644 height 76
click at [580, 445] on input "Teach rubrics to students line by line so they understand how to use them" at bounding box center [570, 454] width 19 height 19
radio input "true"
click at [855, 751] on button "SUBMIT" at bounding box center [863, 743] width 162 height 38
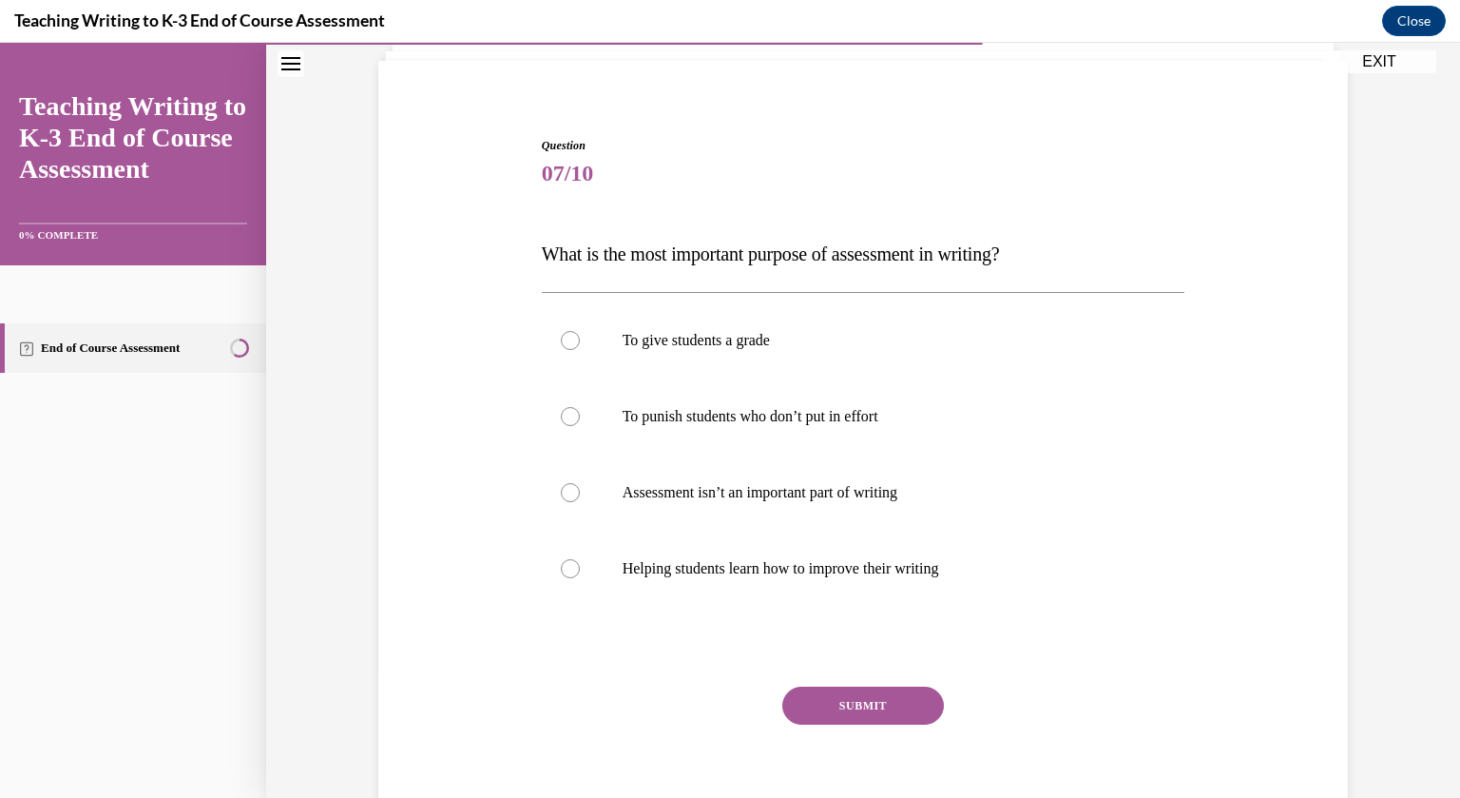
click at [736, 255] on span "What is the most important purpose of assessment in writing?" at bounding box center [771, 253] width 458 height 21
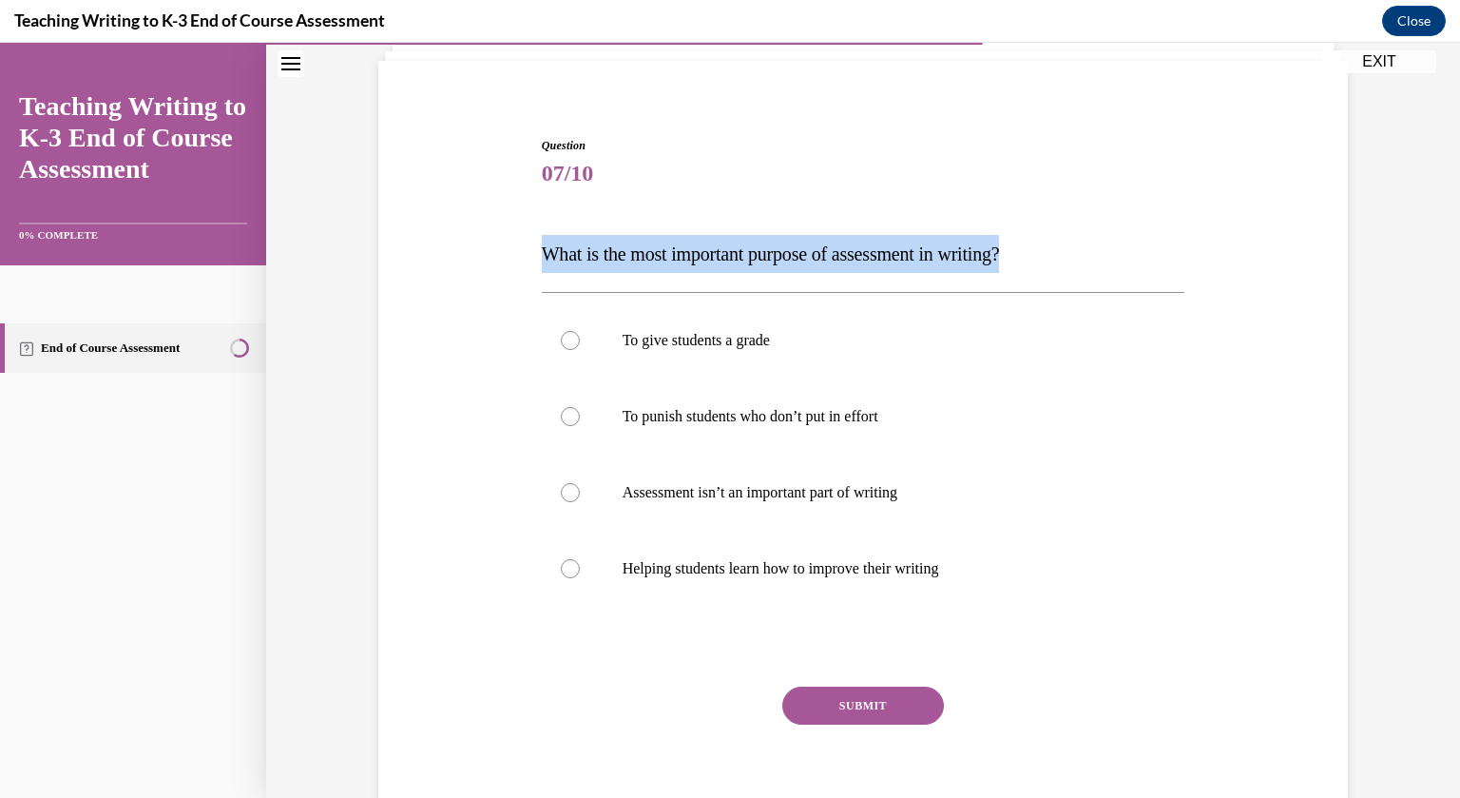
copy span "What is the most important purpose of assessment in writing?"
click at [746, 552] on label "Helping students learn how to improve their writing" at bounding box center [864, 568] width 644 height 76
click at [580, 559] on input "Helping students learn how to improve their writing" at bounding box center [570, 568] width 19 height 19
radio input "true"
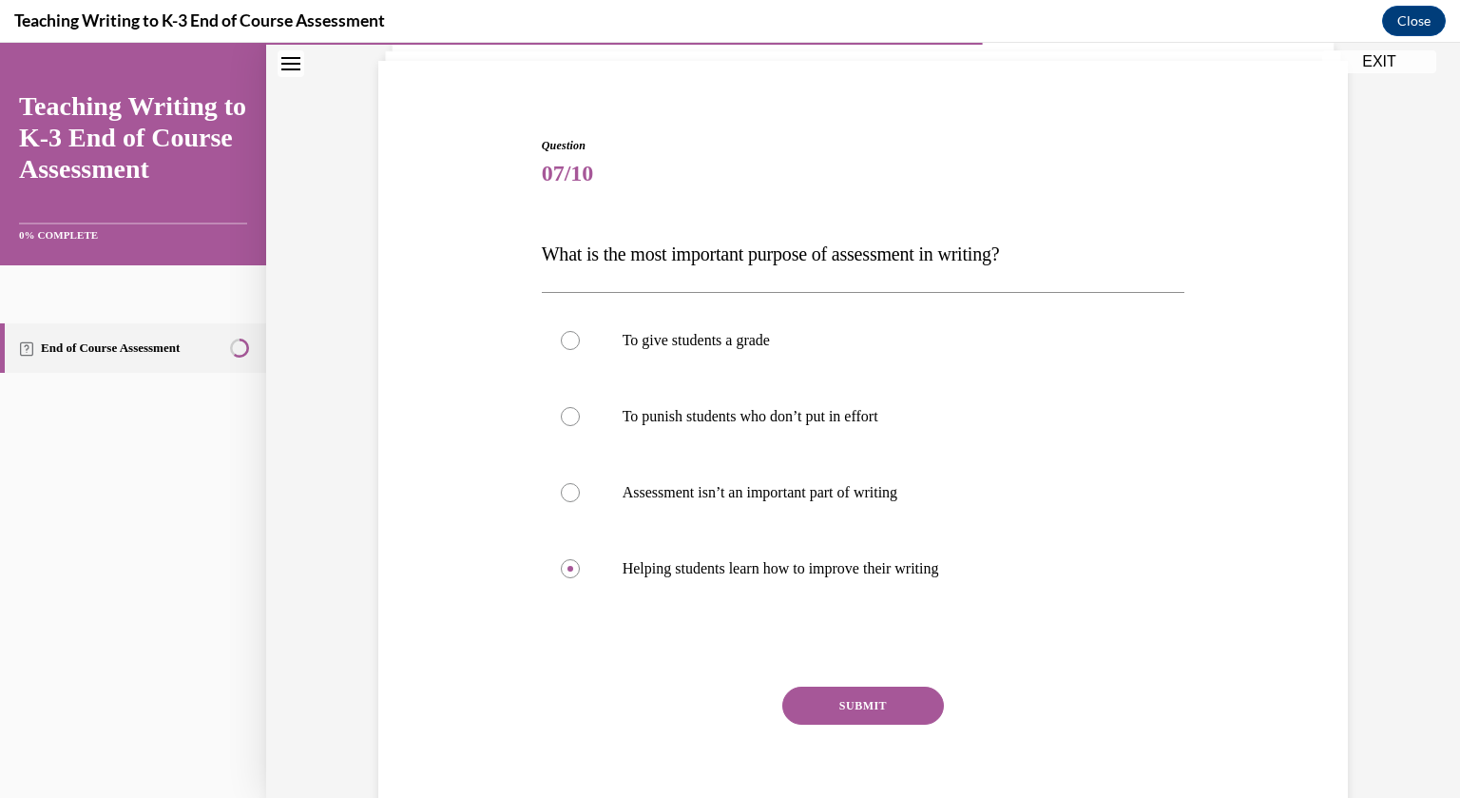
click at [854, 703] on button "SUBMIT" at bounding box center [863, 705] width 162 height 38
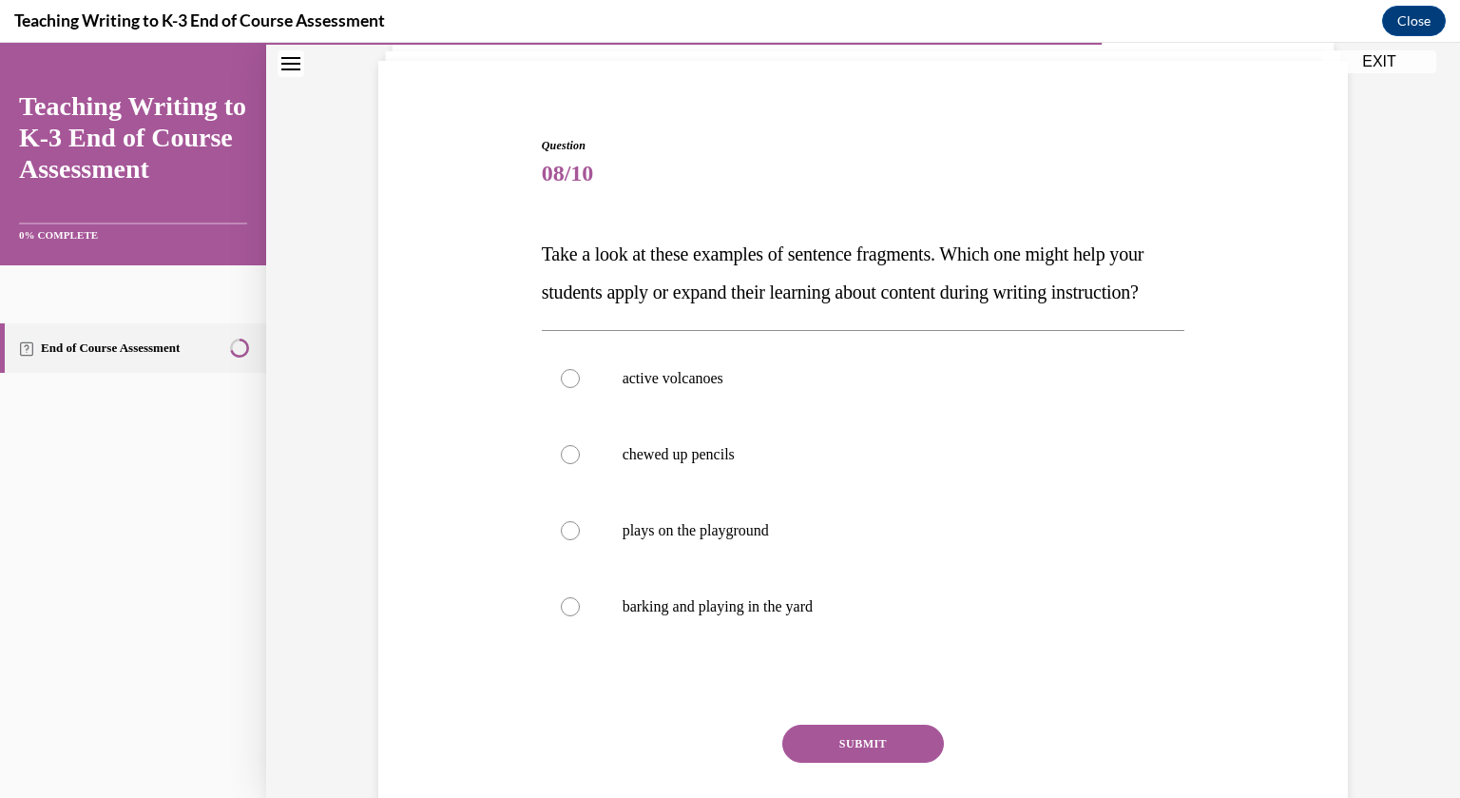
click at [693, 287] on span "Take a look at these examples of sentence fragments. Which one might help your …" at bounding box center [843, 272] width 603 height 59
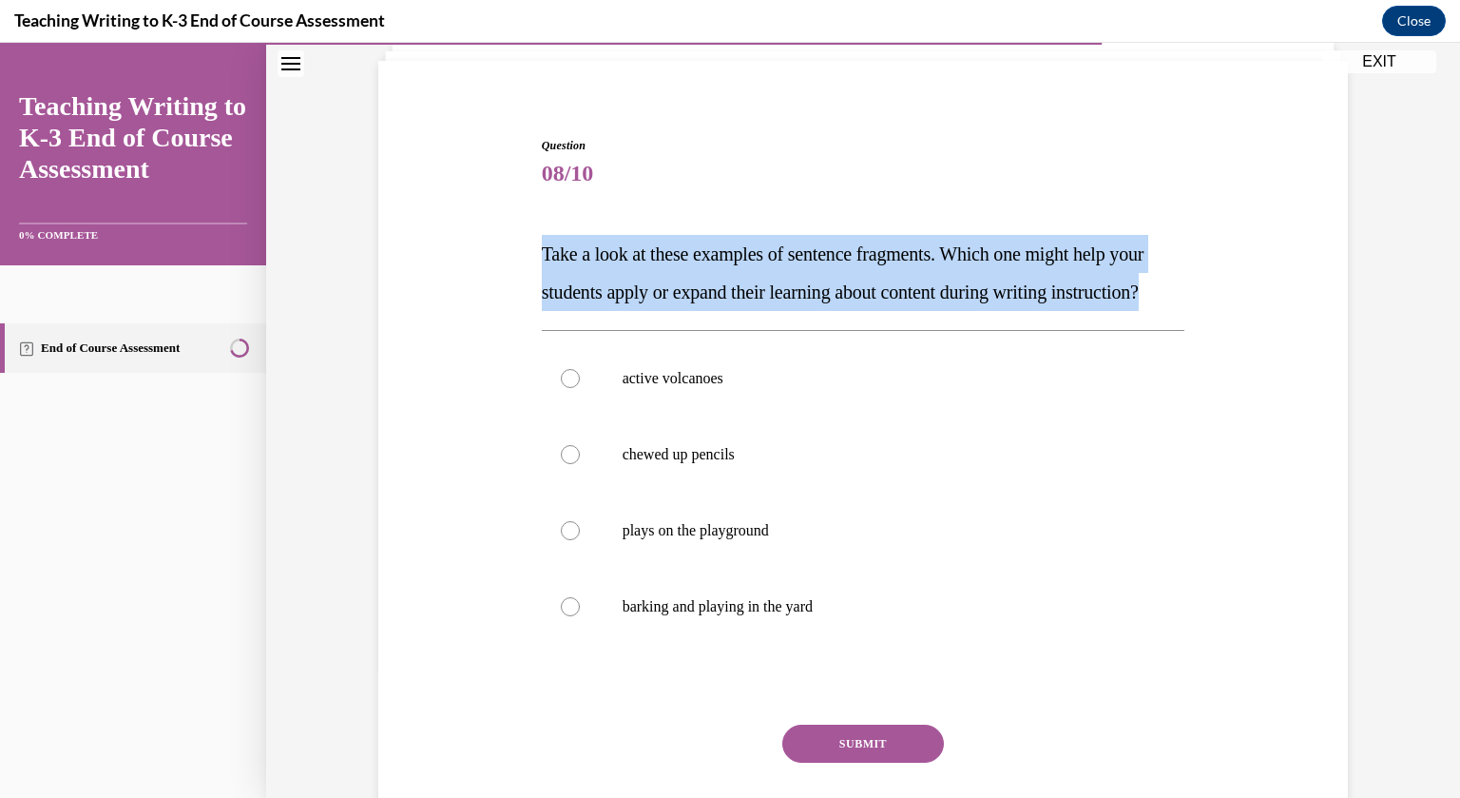
copy span "Take a look at these examples of sentence fragments. Which one might help your …"
click at [656, 492] on label "chewed up pencils" at bounding box center [864, 454] width 644 height 76
click at [580, 464] on input "chewed up pencils" at bounding box center [570, 454] width 19 height 19
radio input "true"
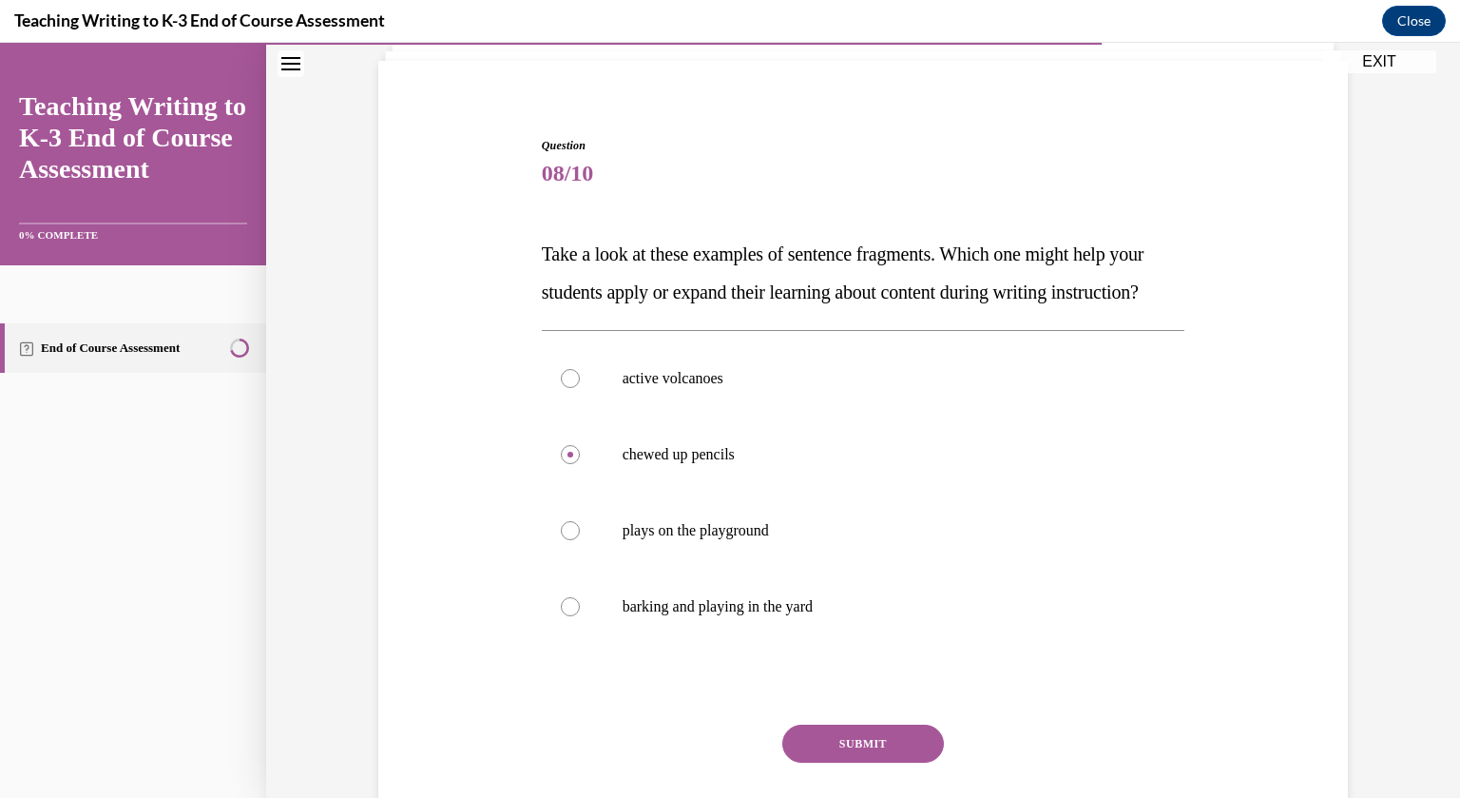
click at [854, 762] on button "SUBMIT" at bounding box center [863, 743] width 162 height 38
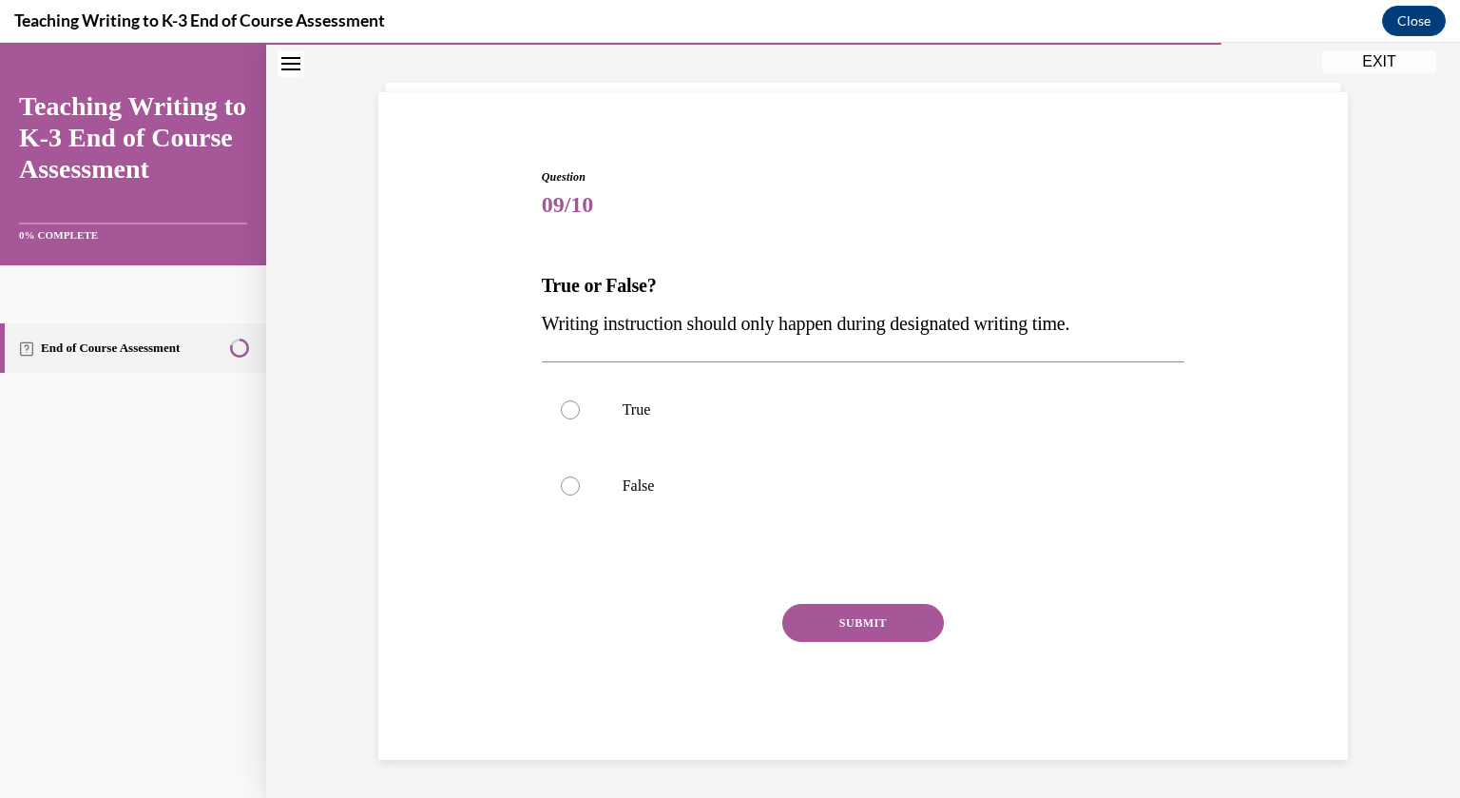
scroll to position [95, 0]
click at [629, 495] on label "False" at bounding box center [864, 487] width 644 height 76
click at [580, 495] on input "False" at bounding box center [570, 486] width 19 height 19
radio input "true"
click at [813, 620] on button "SUBMIT" at bounding box center [863, 624] width 162 height 38
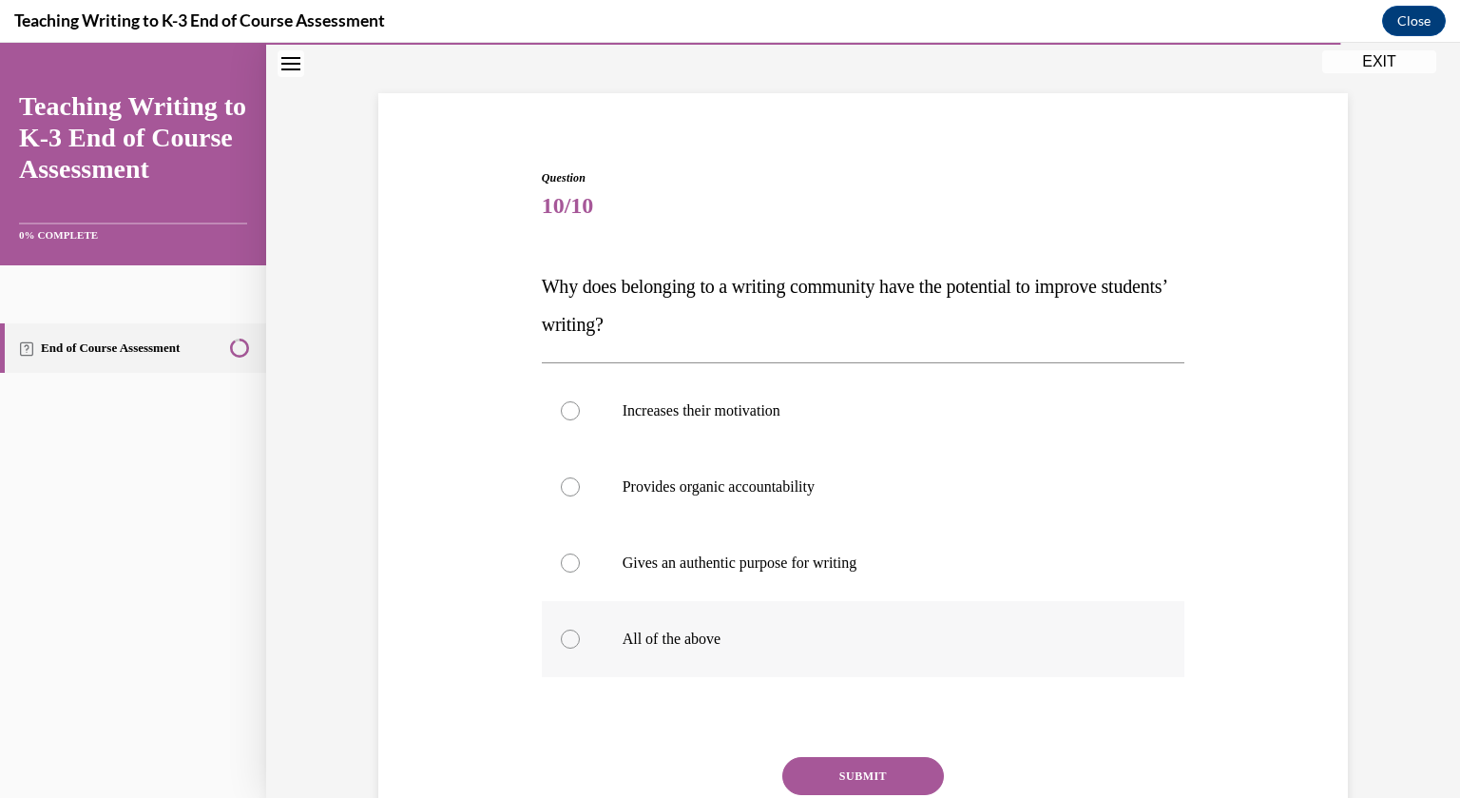
click at [750, 650] on label "All of the above" at bounding box center [864, 639] width 644 height 76
click at [580, 648] on input "All of the above" at bounding box center [570, 638] width 19 height 19
radio input "true"
click at [832, 770] on button "SUBMIT" at bounding box center [863, 776] width 162 height 38
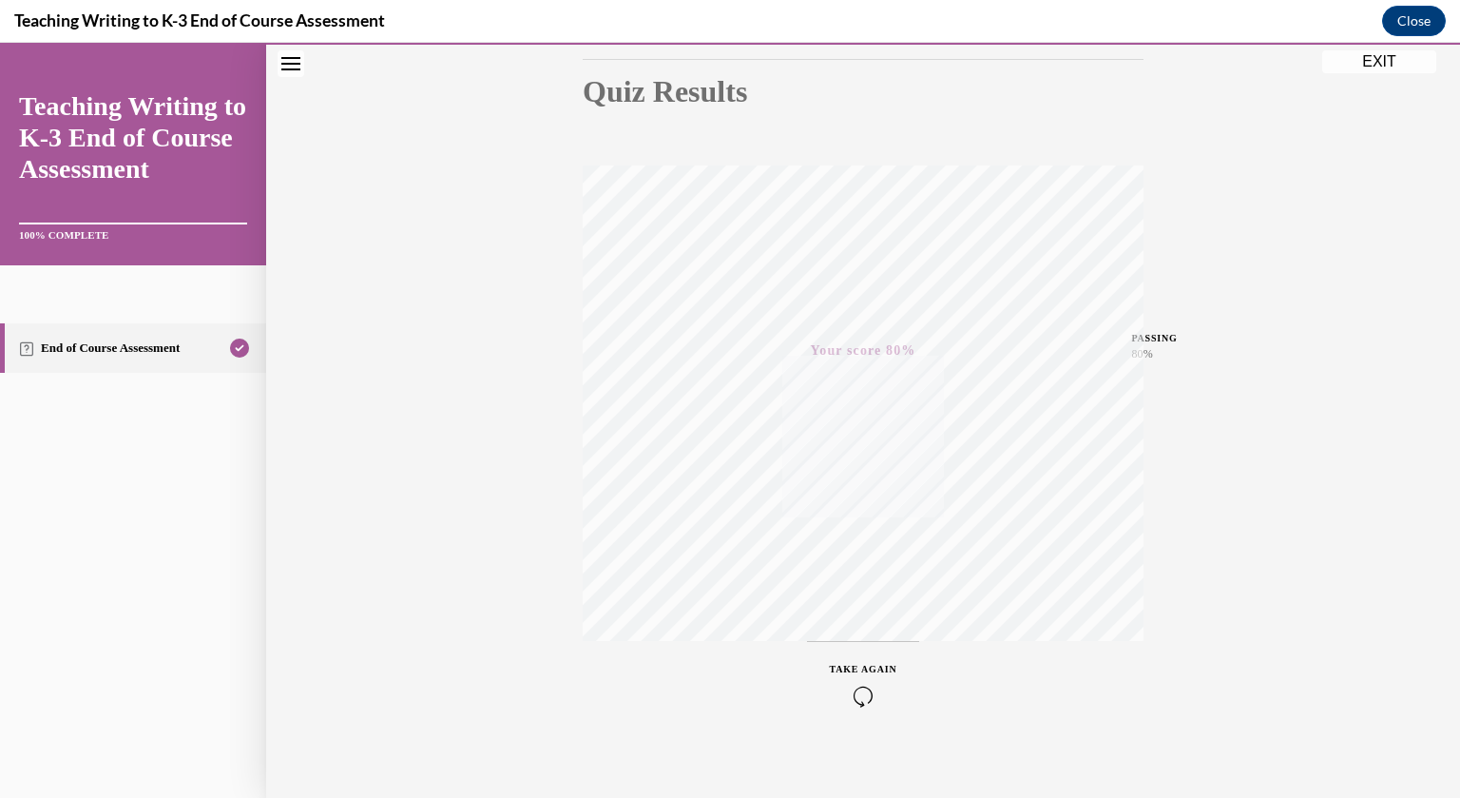
scroll to position [219, 0]
click at [1375, 59] on button "EXIT" at bounding box center [1379, 61] width 114 height 23
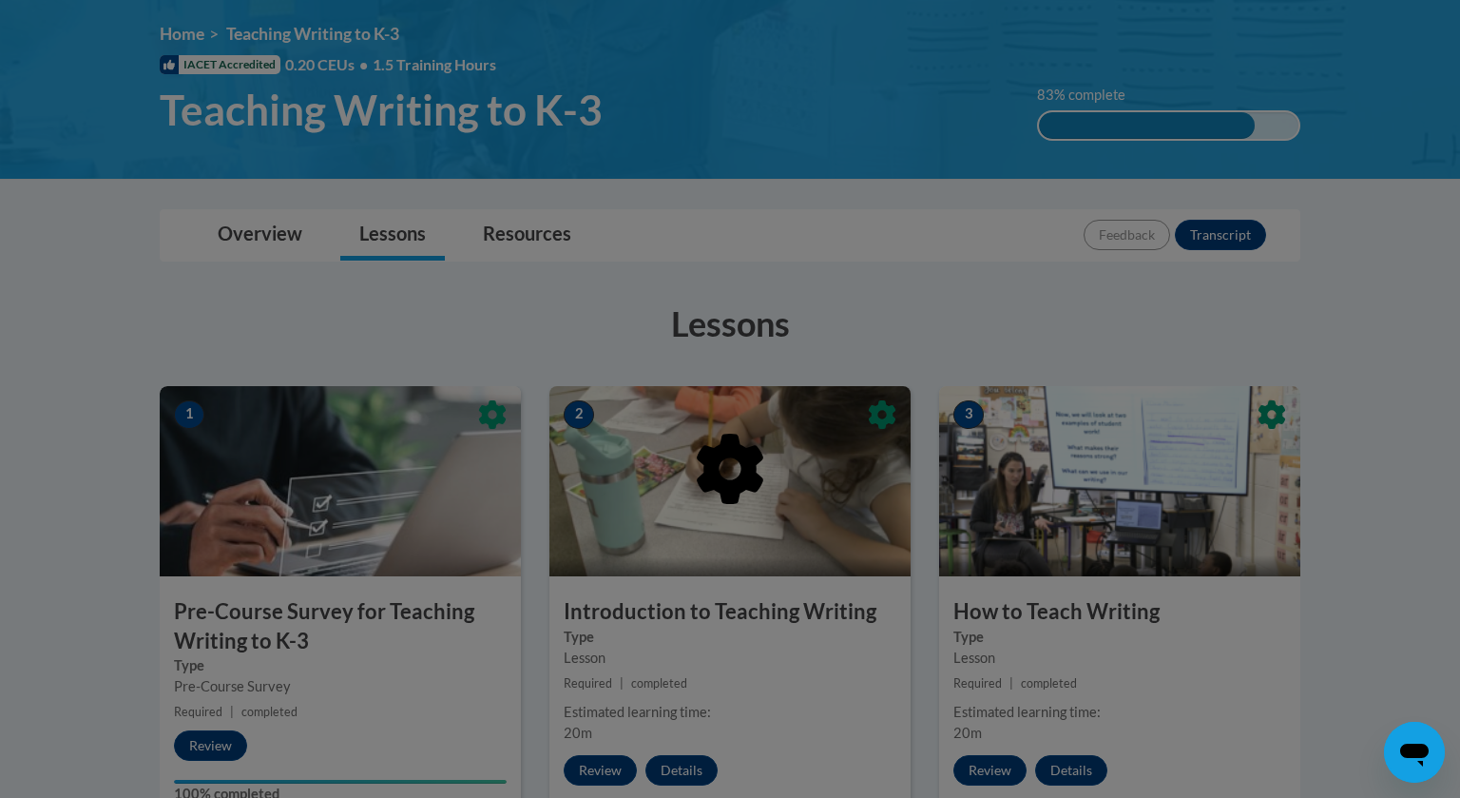
scroll to position [258, 0]
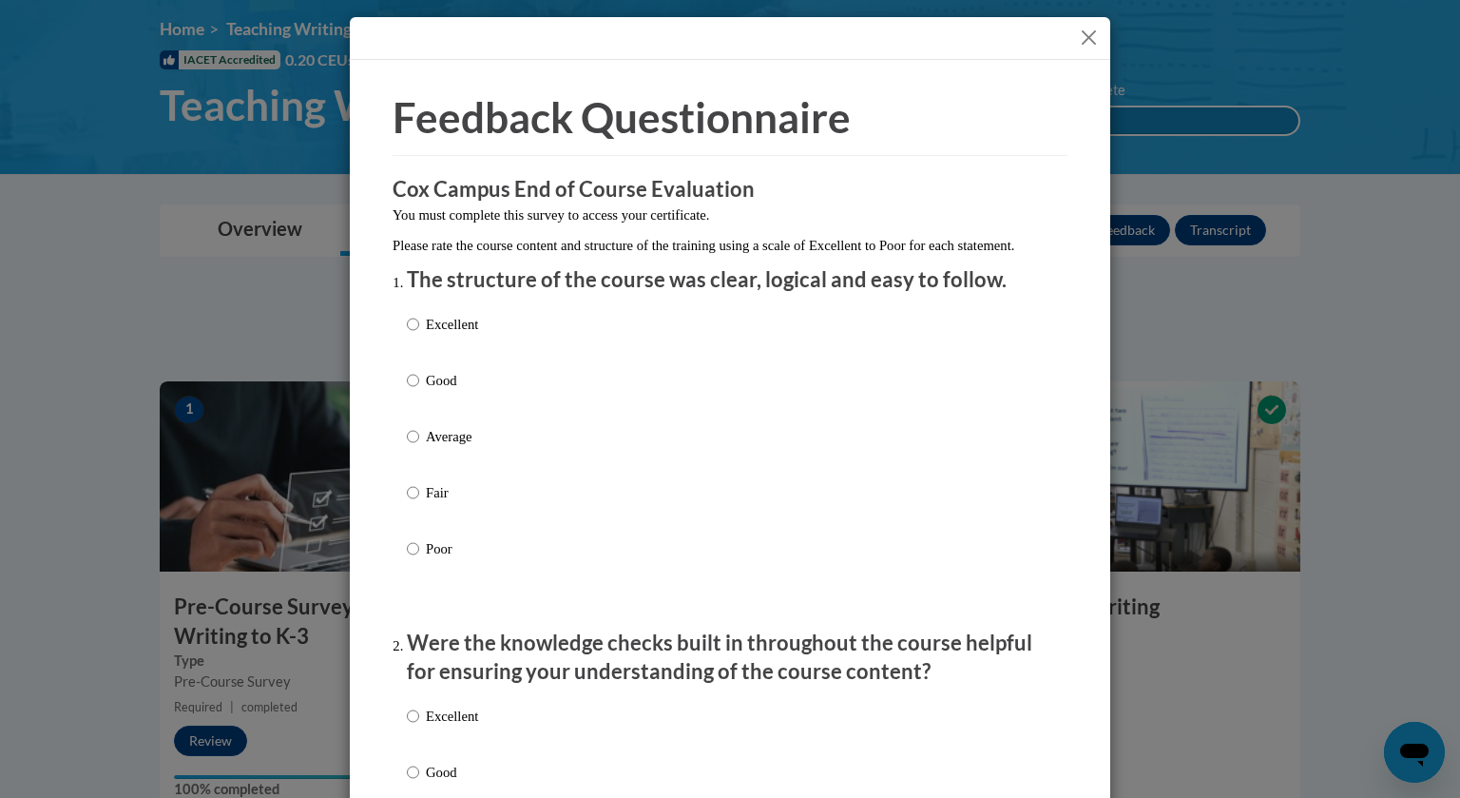
click at [413, 391] on input "Good" at bounding box center [413, 380] width 12 height 21
radio input "true"
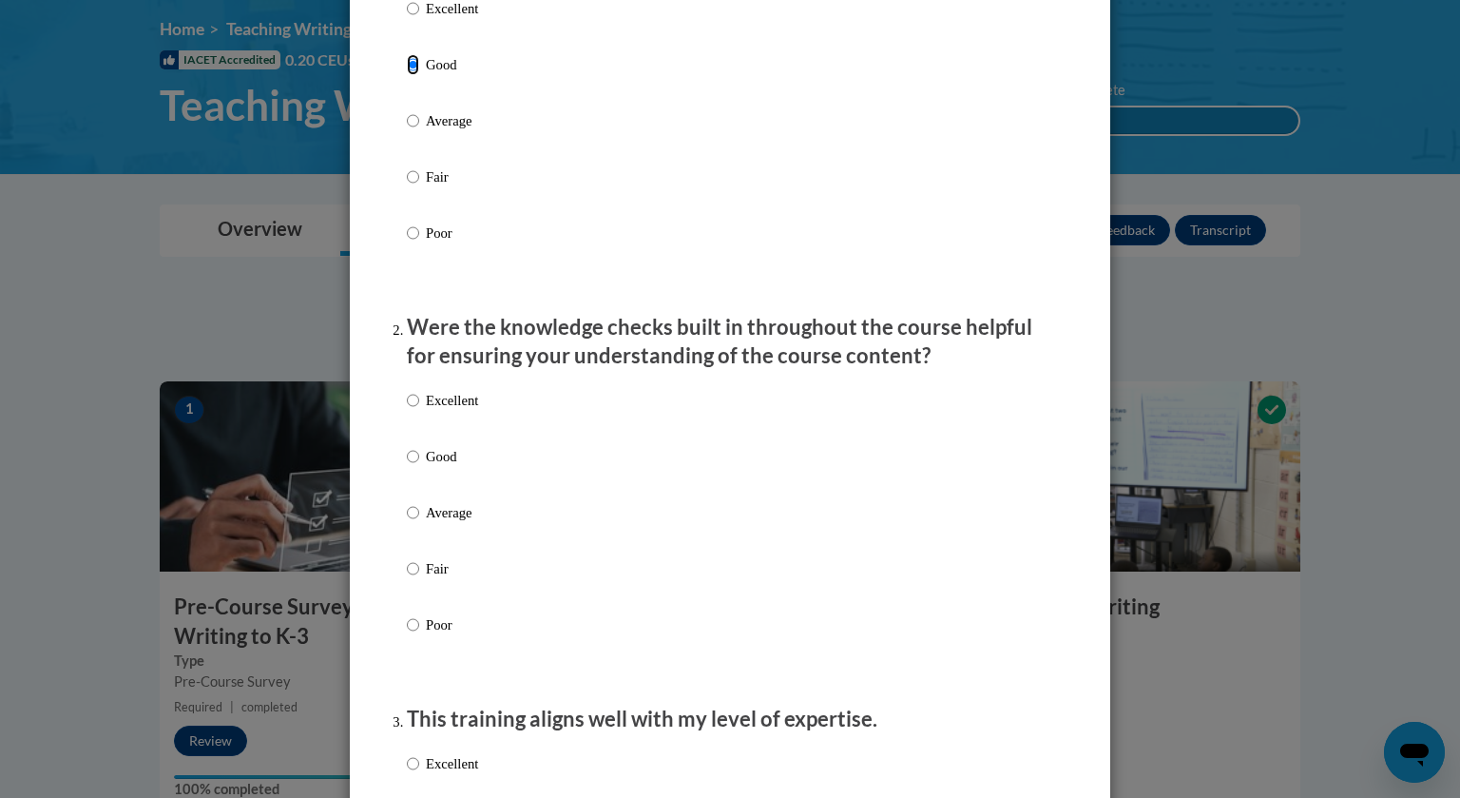
scroll to position [319, 0]
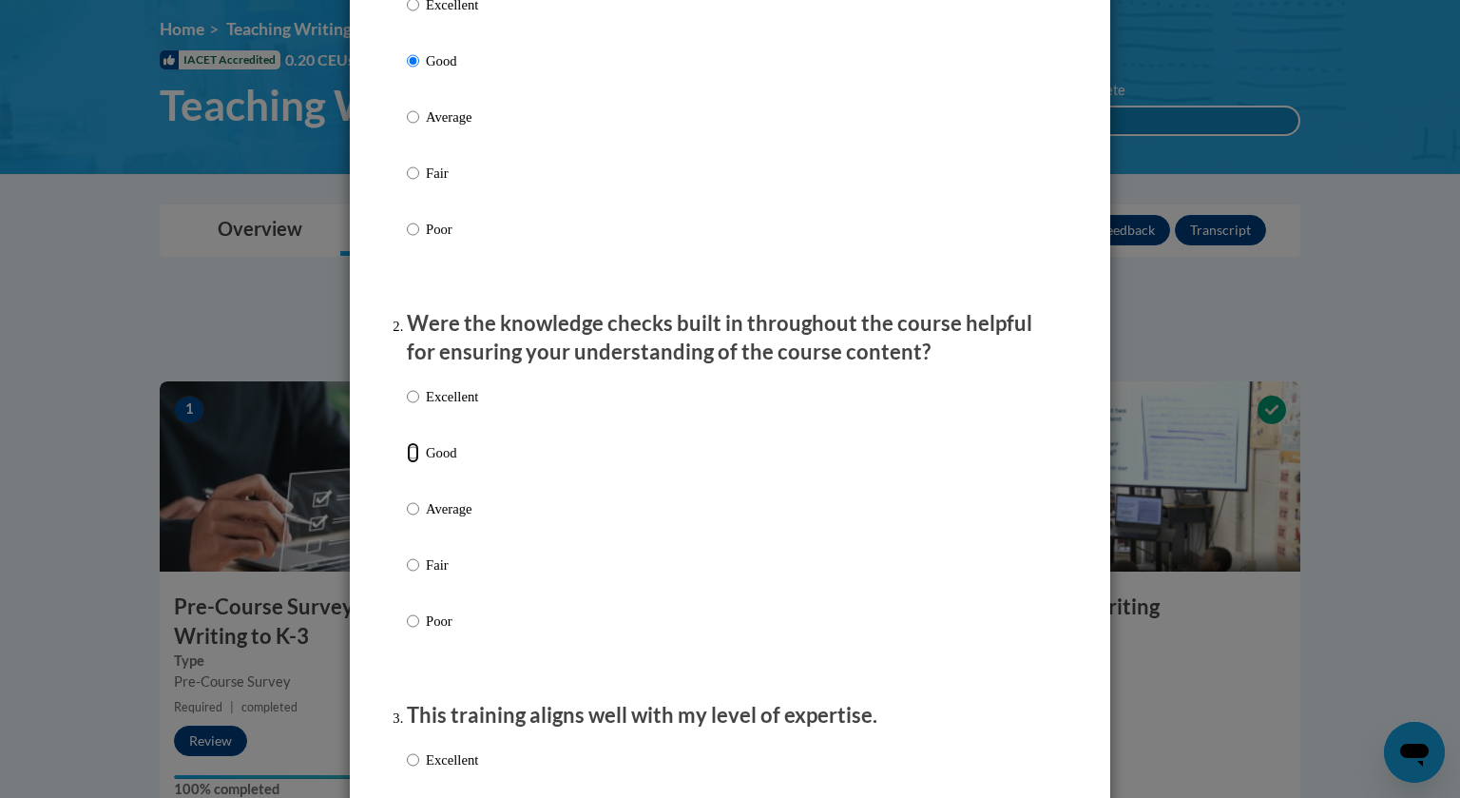
click at [414, 463] on input "Good" at bounding box center [413, 452] width 12 height 21
radio input "true"
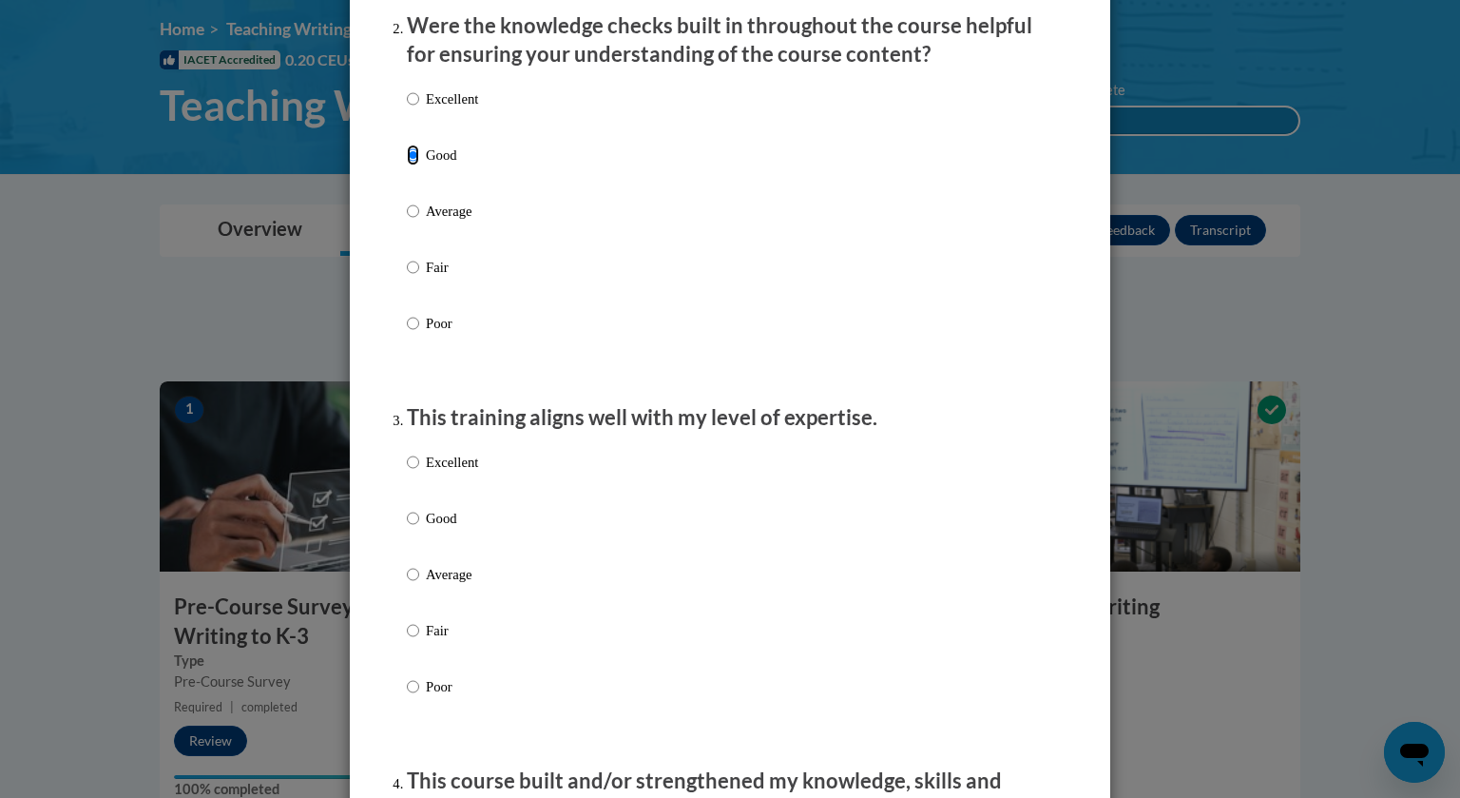
scroll to position [613, 0]
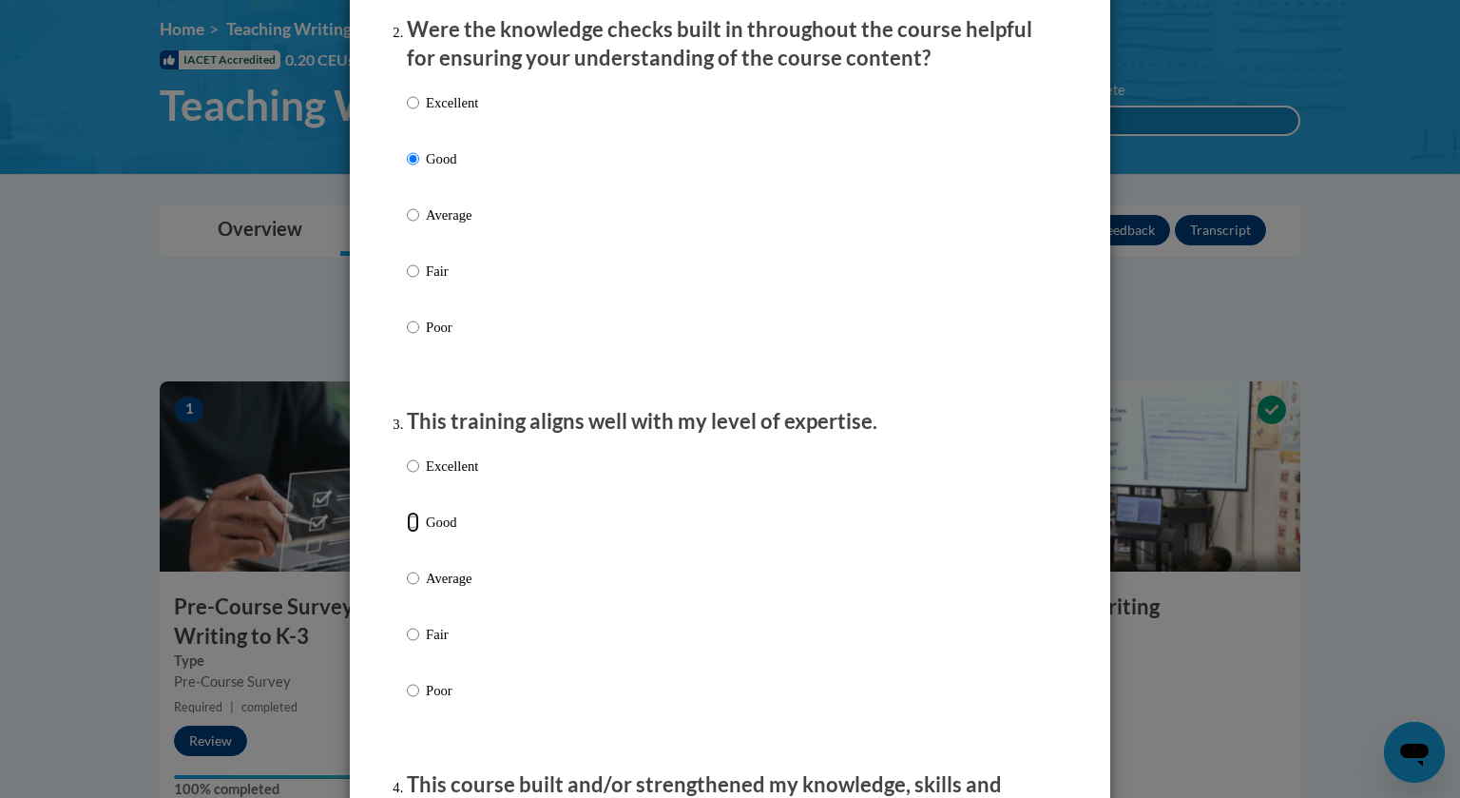
click at [418, 532] on input "Good" at bounding box center [413, 521] width 12 height 21
radio input "true"
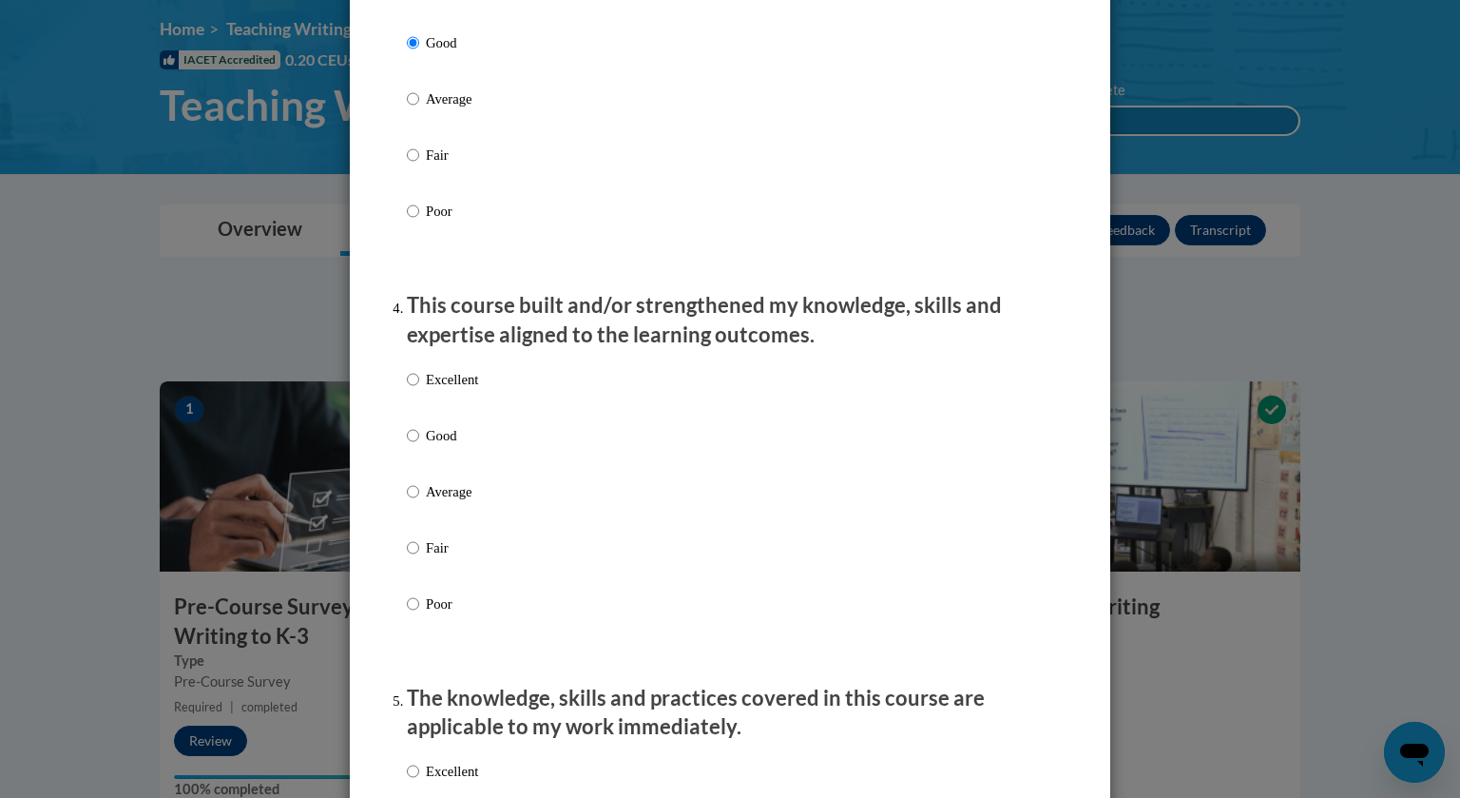
click at [423, 466] on label "Good" at bounding box center [442, 450] width 71 height 51
click at [419, 446] on input "Good" at bounding box center [413, 435] width 12 height 21
radio input "true"
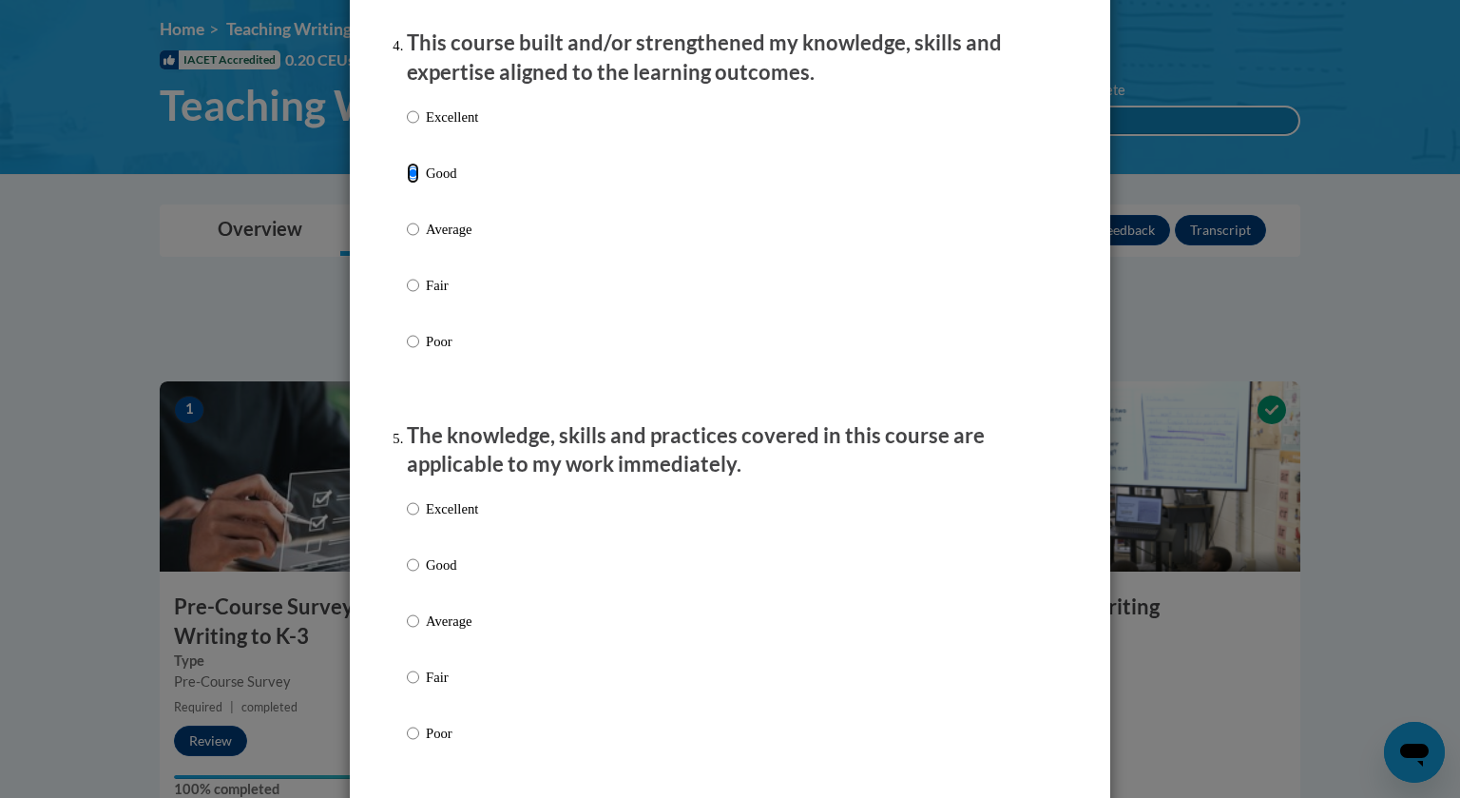
scroll to position [1380, 0]
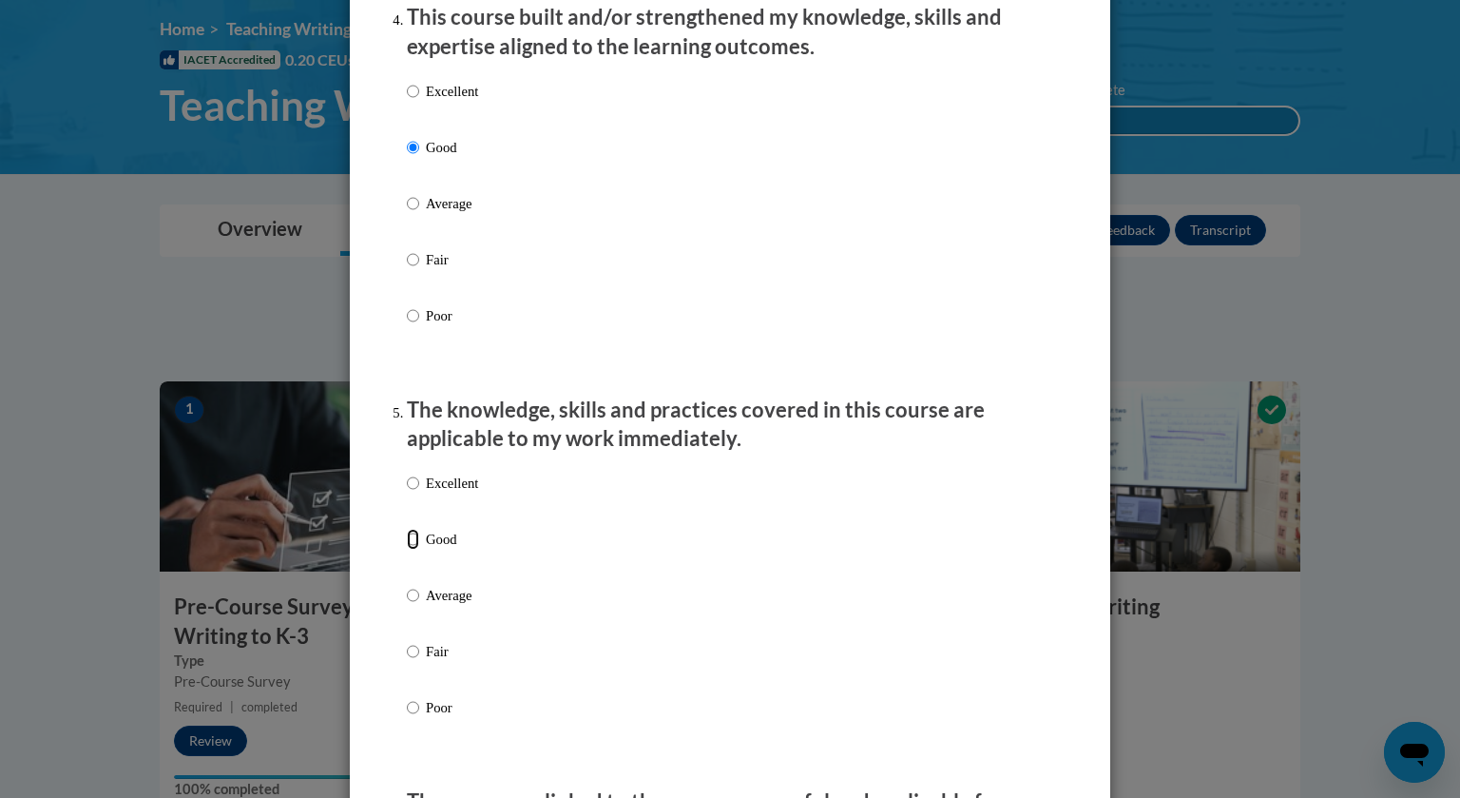
click at [417, 549] on input "Good" at bounding box center [413, 539] width 12 height 21
radio input "true"
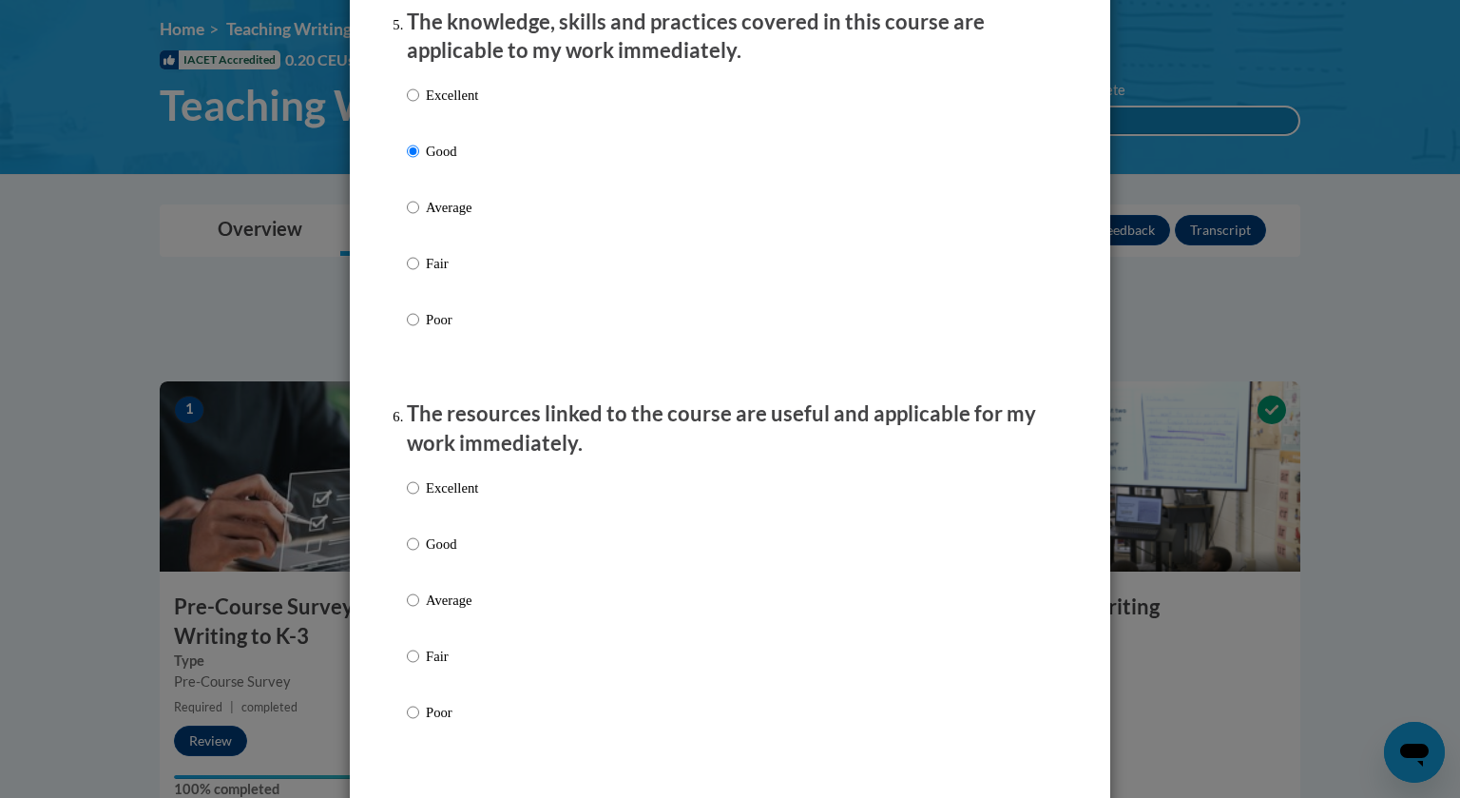
click at [422, 553] on label "Good" at bounding box center [442, 558] width 71 height 51
click at [419, 553] on input "Good" at bounding box center [413, 543] width 12 height 21
radio input "true"
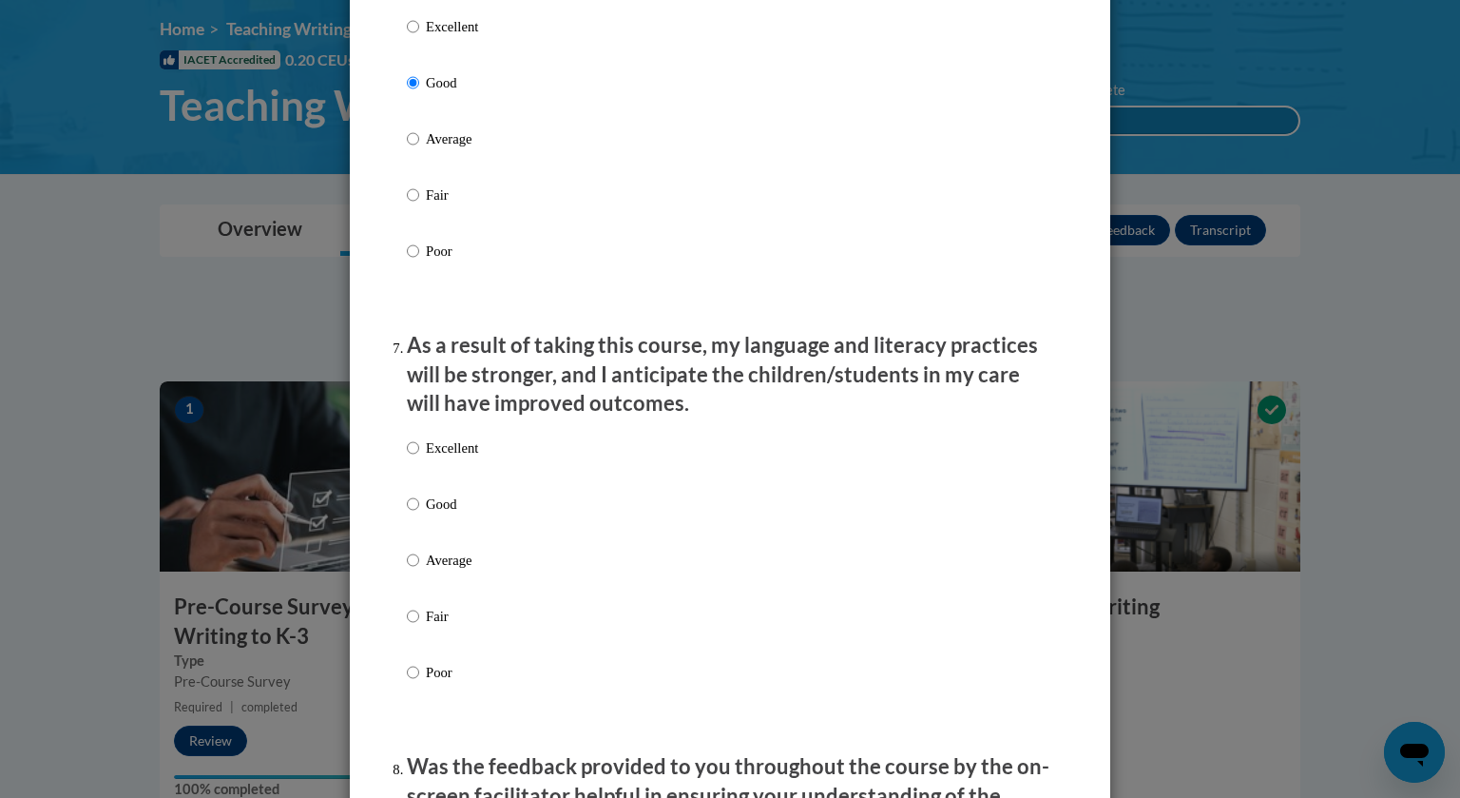
click at [433, 514] on p "Good" at bounding box center [452, 503] width 52 height 21
click at [419, 514] on input "Good" at bounding box center [413, 503] width 12 height 21
radio input "true"
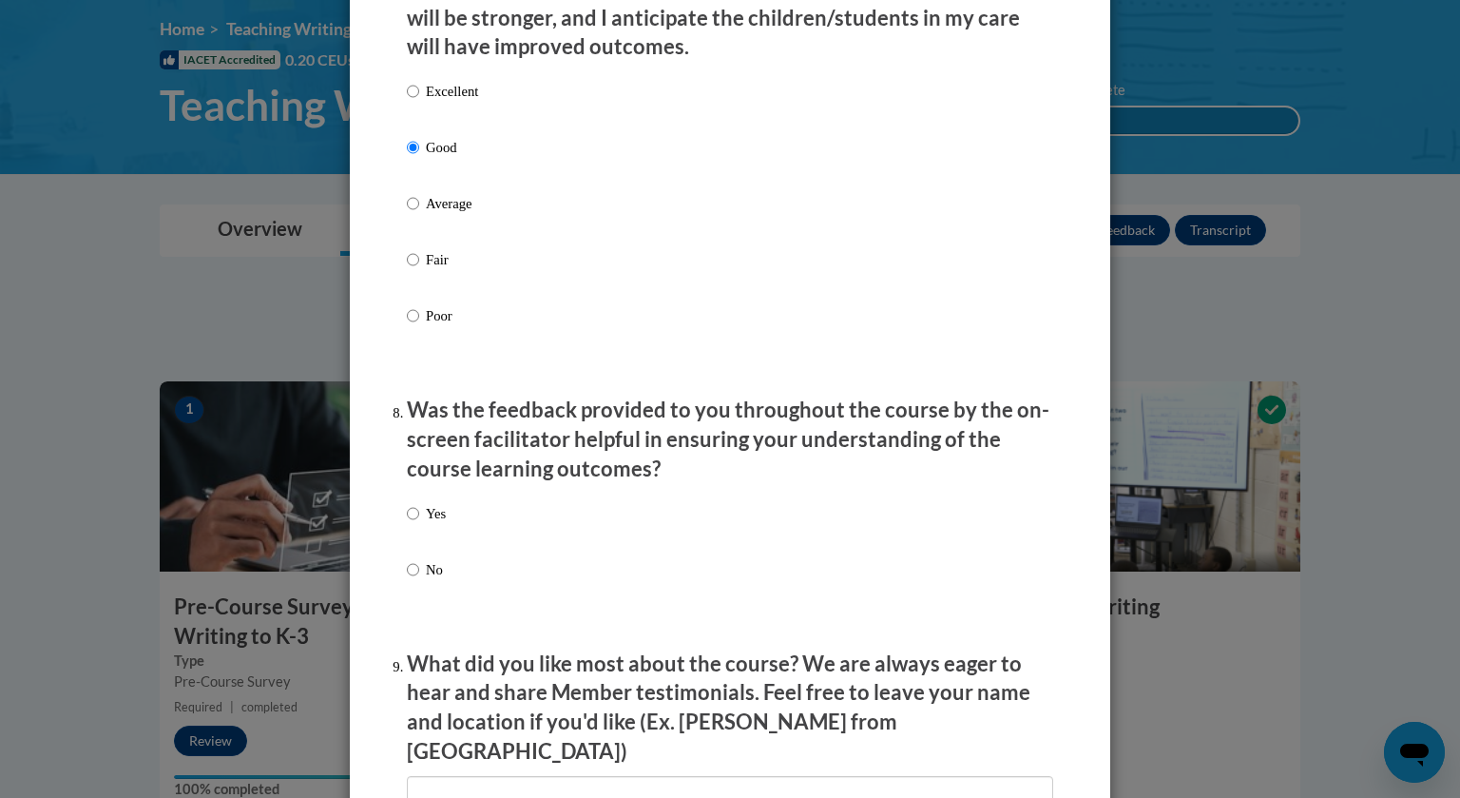
click at [431, 524] on p "Yes" at bounding box center [436, 513] width 20 height 21
click at [419, 524] on input "Yes" at bounding box center [413, 513] width 12 height 21
radio input "true"
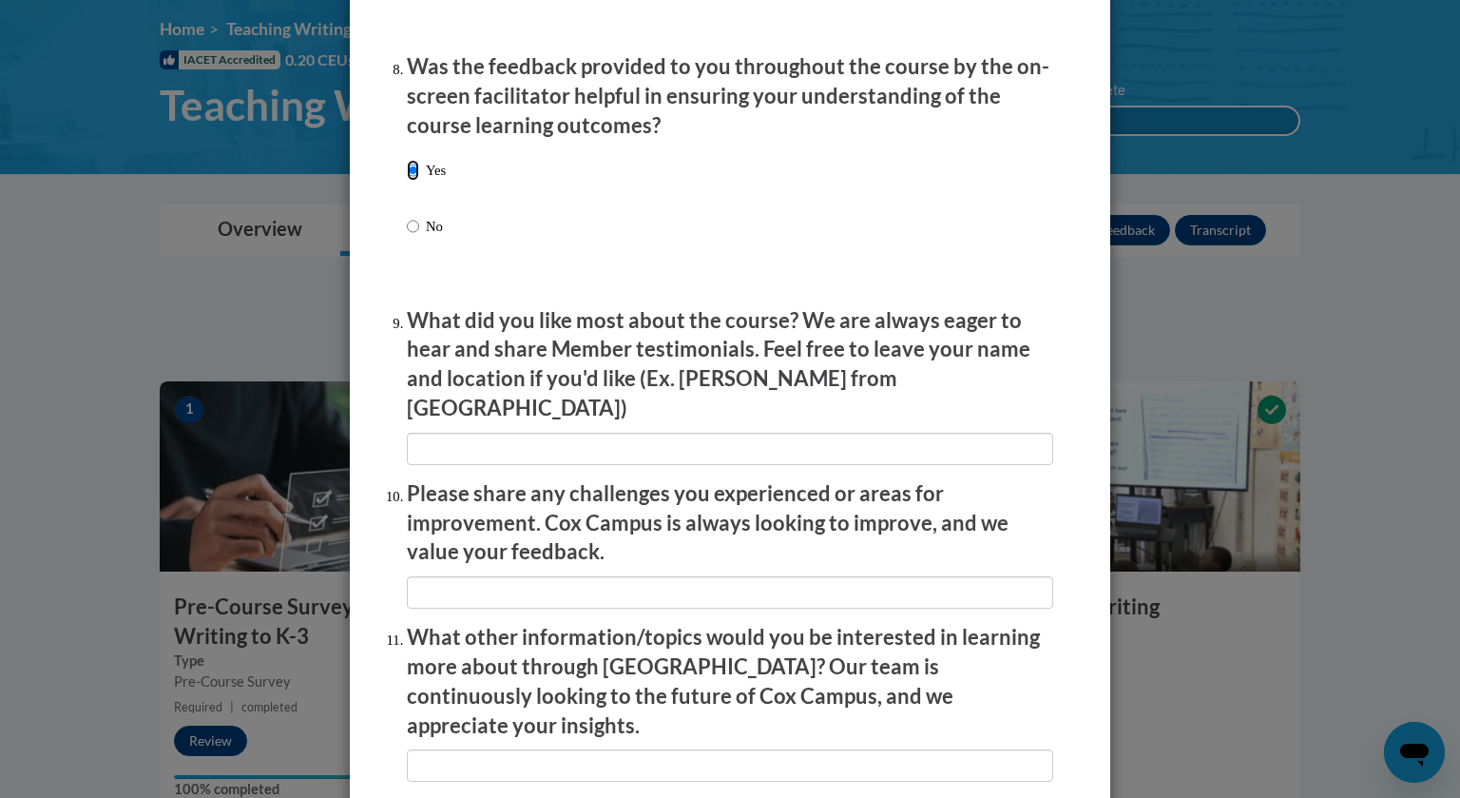
scroll to position [2935, 0]
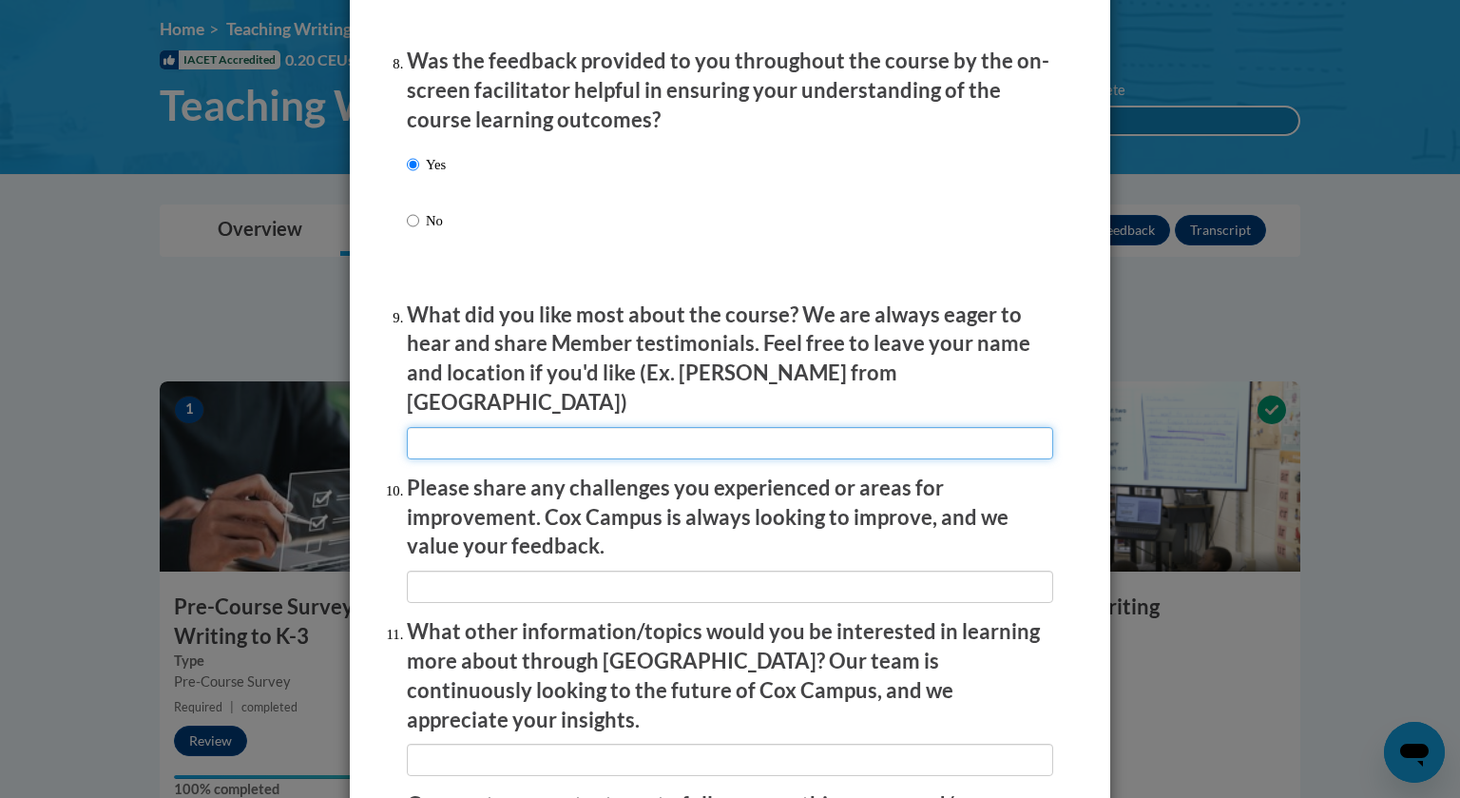
click at [462, 442] on input "textbox" at bounding box center [730, 443] width 646 height 32
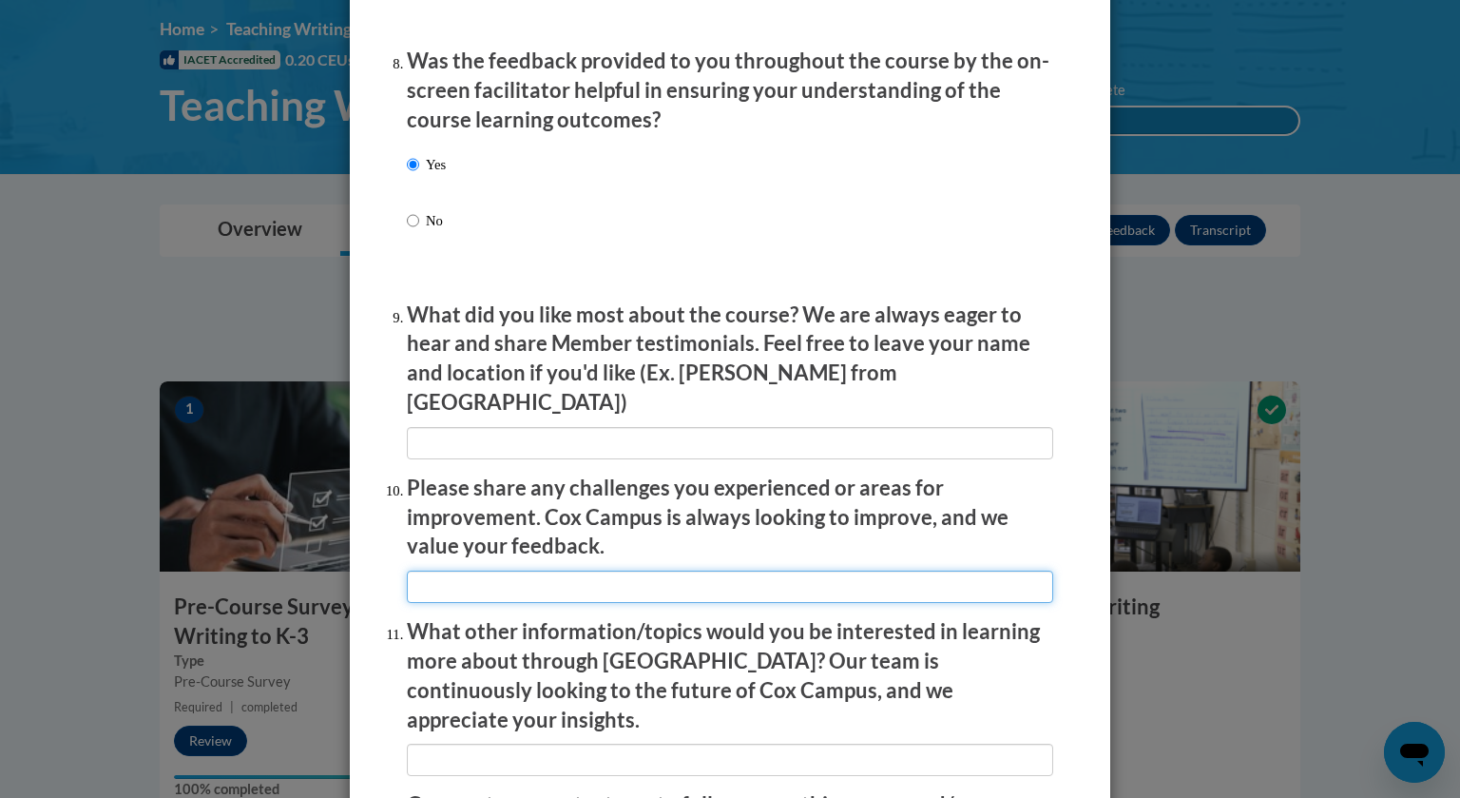
click at [434, 586] on input "textbox" at bounding box center [730, 586] width 646 height 32
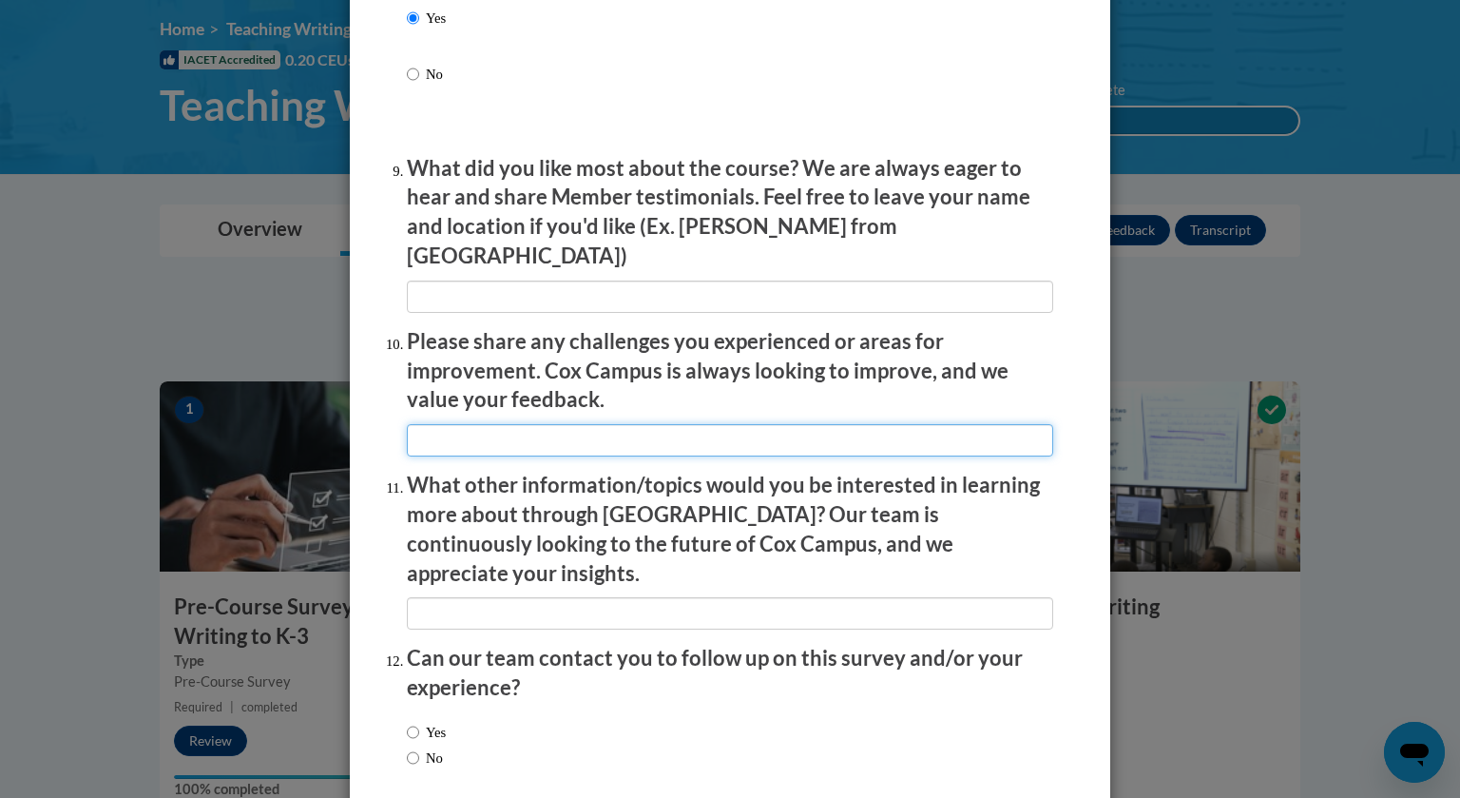
scroll to position [3126, 0]
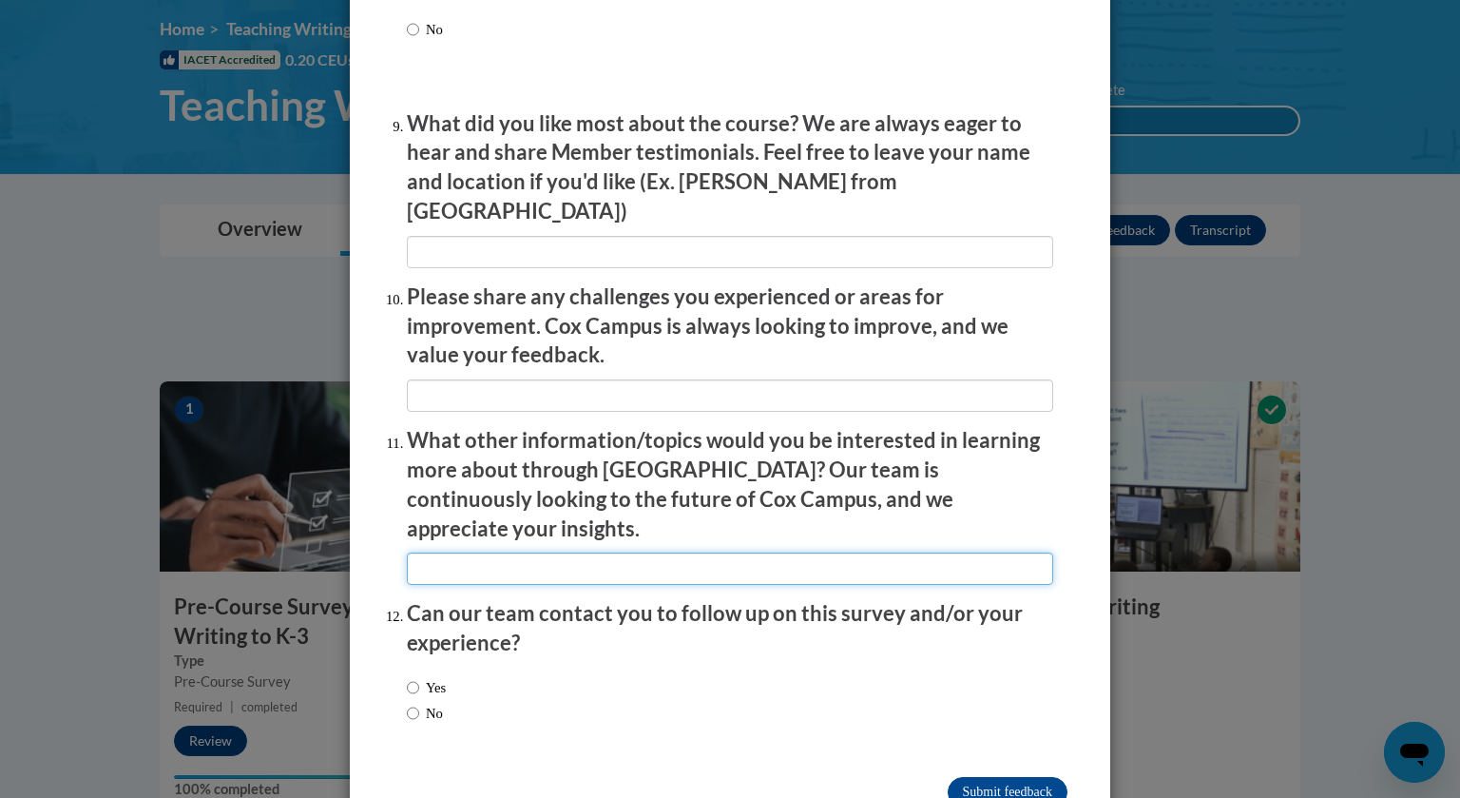
click at [436, 552] on input "textbox" at bounding box center [730, 568] width 646 height 32
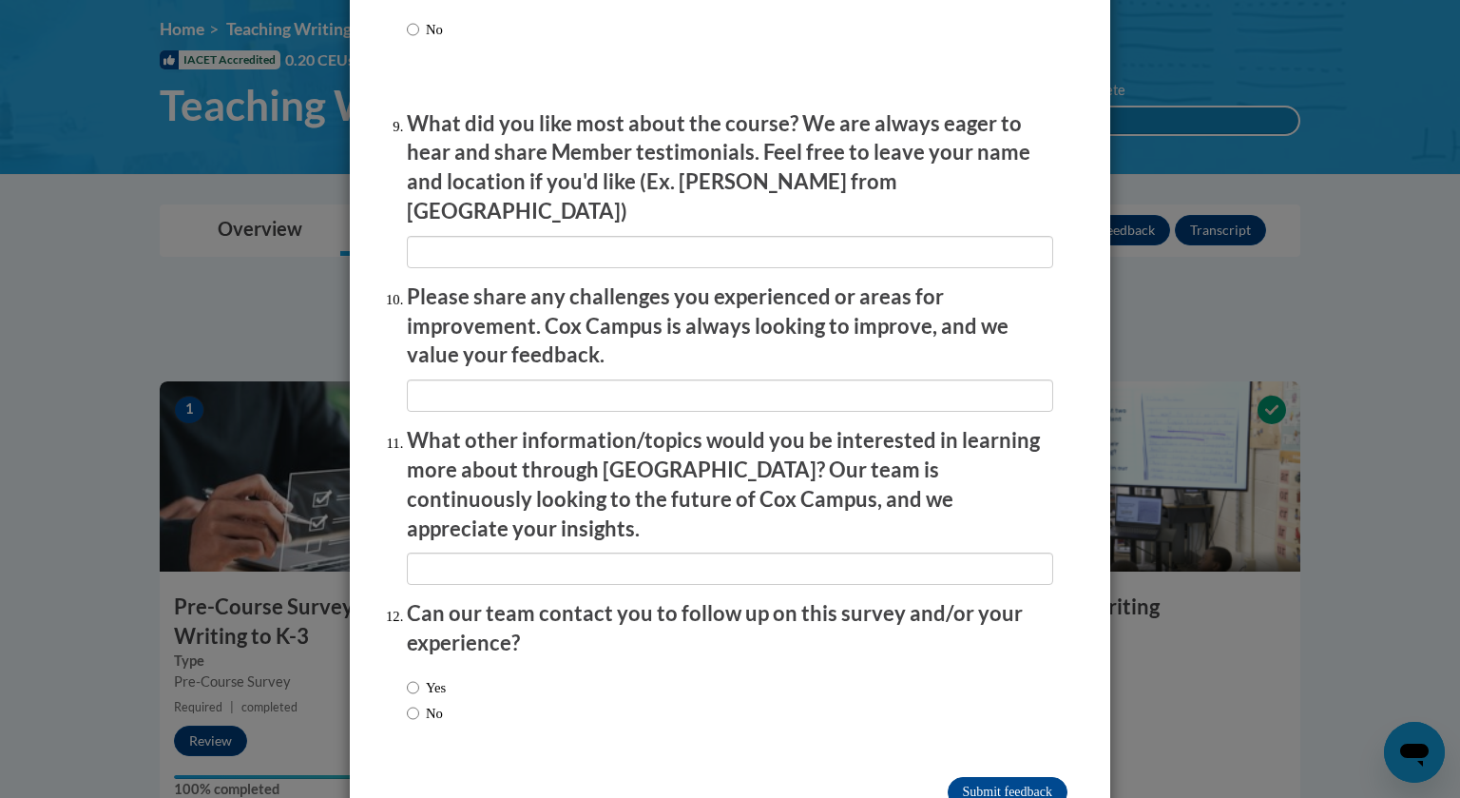
click at [430, 703] on label "No" at bounding box center [425, 713] width 36 height 21
click at [419, 703] on input "No" at bounding box center [413, 713] width 12 height 21
radio input "true"
click at [1012, 777] on input "Submit feedback" at bounding box center [1008, 792] width 120 height 30
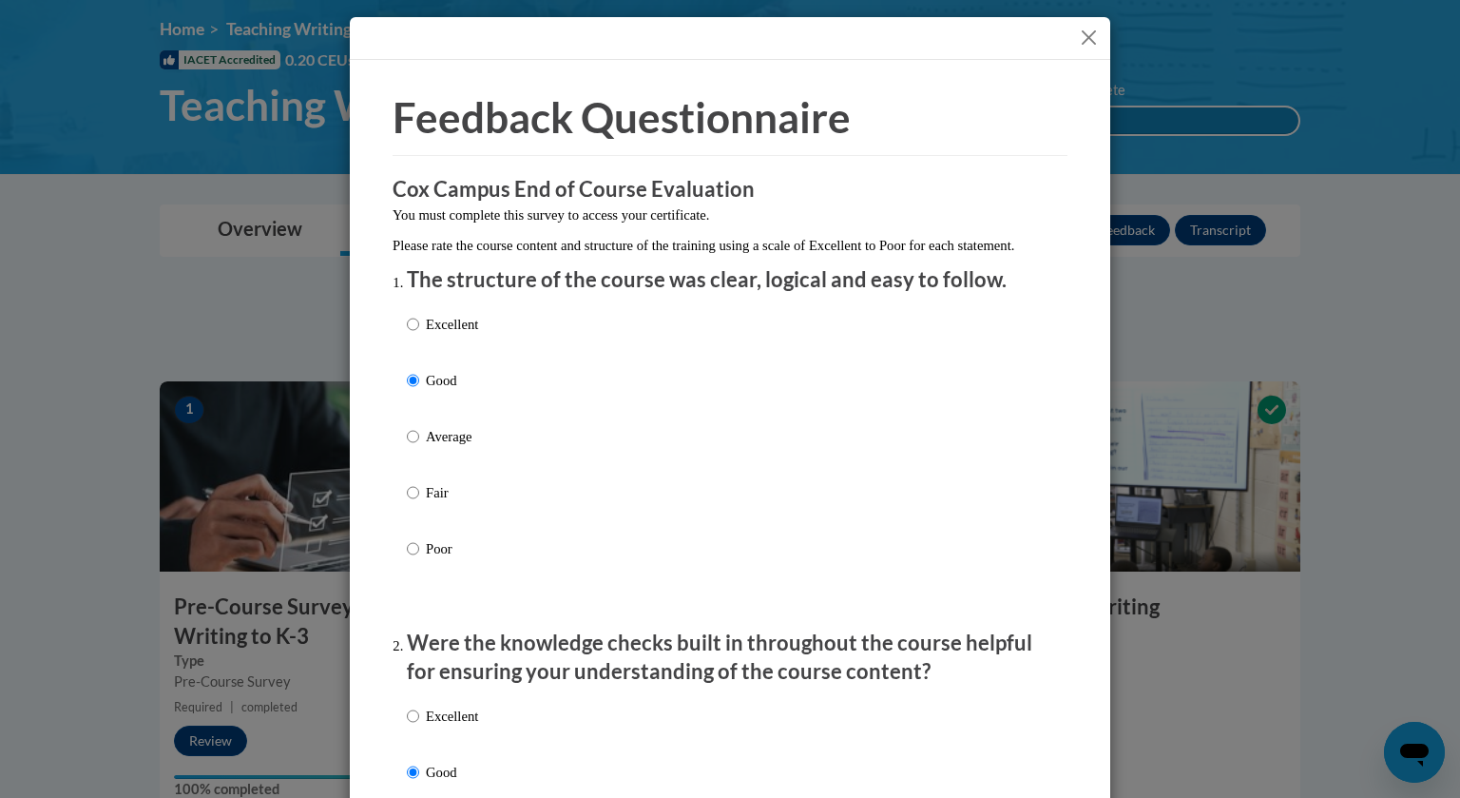
scroll to position [3161, 0]
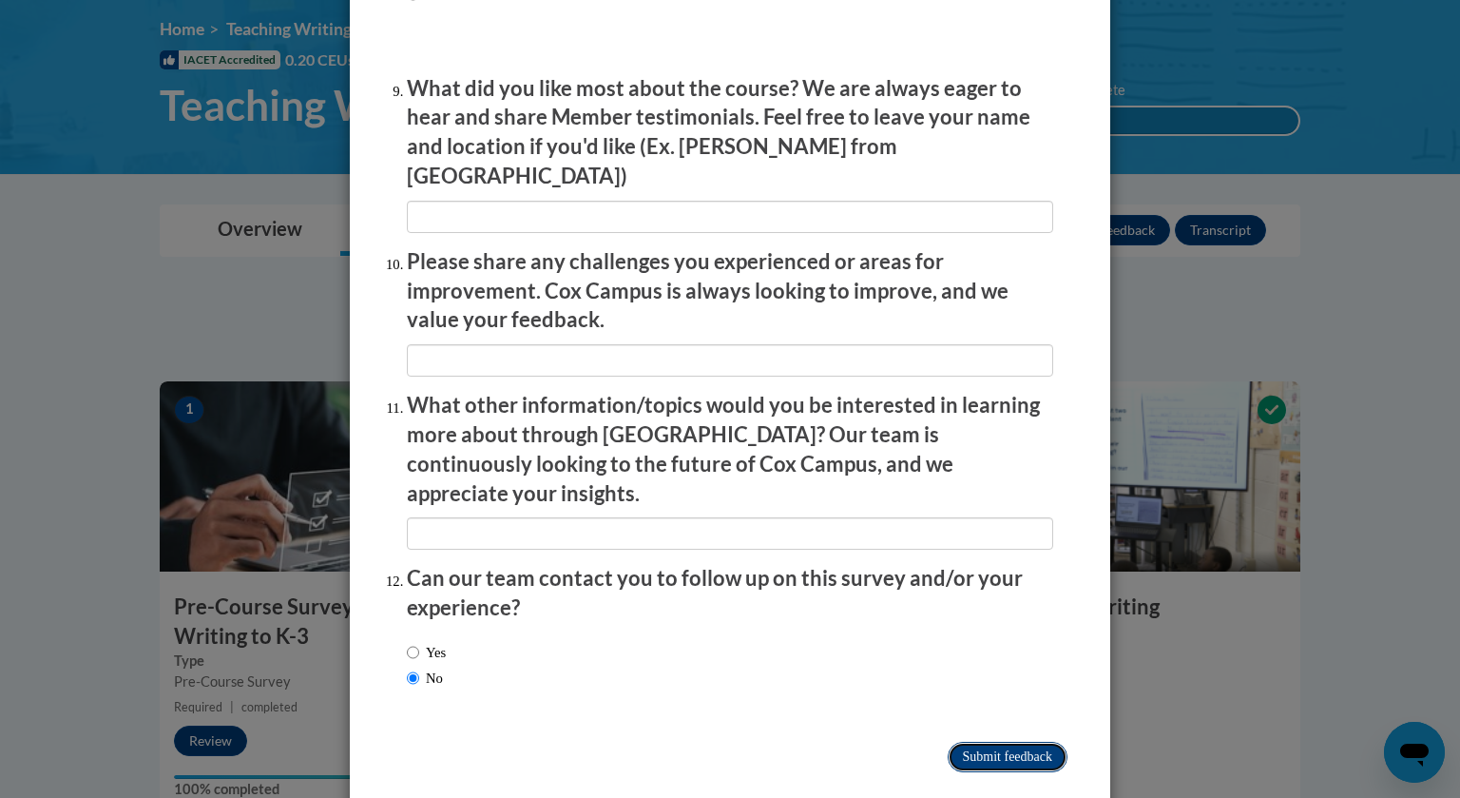
click at [1012, 742] on input "Submitting" at bounding box center [1008, 757] width 120 height 30
click at [685, 517] on input "textbox" at bounding box center [730, 533] width 646 height 32
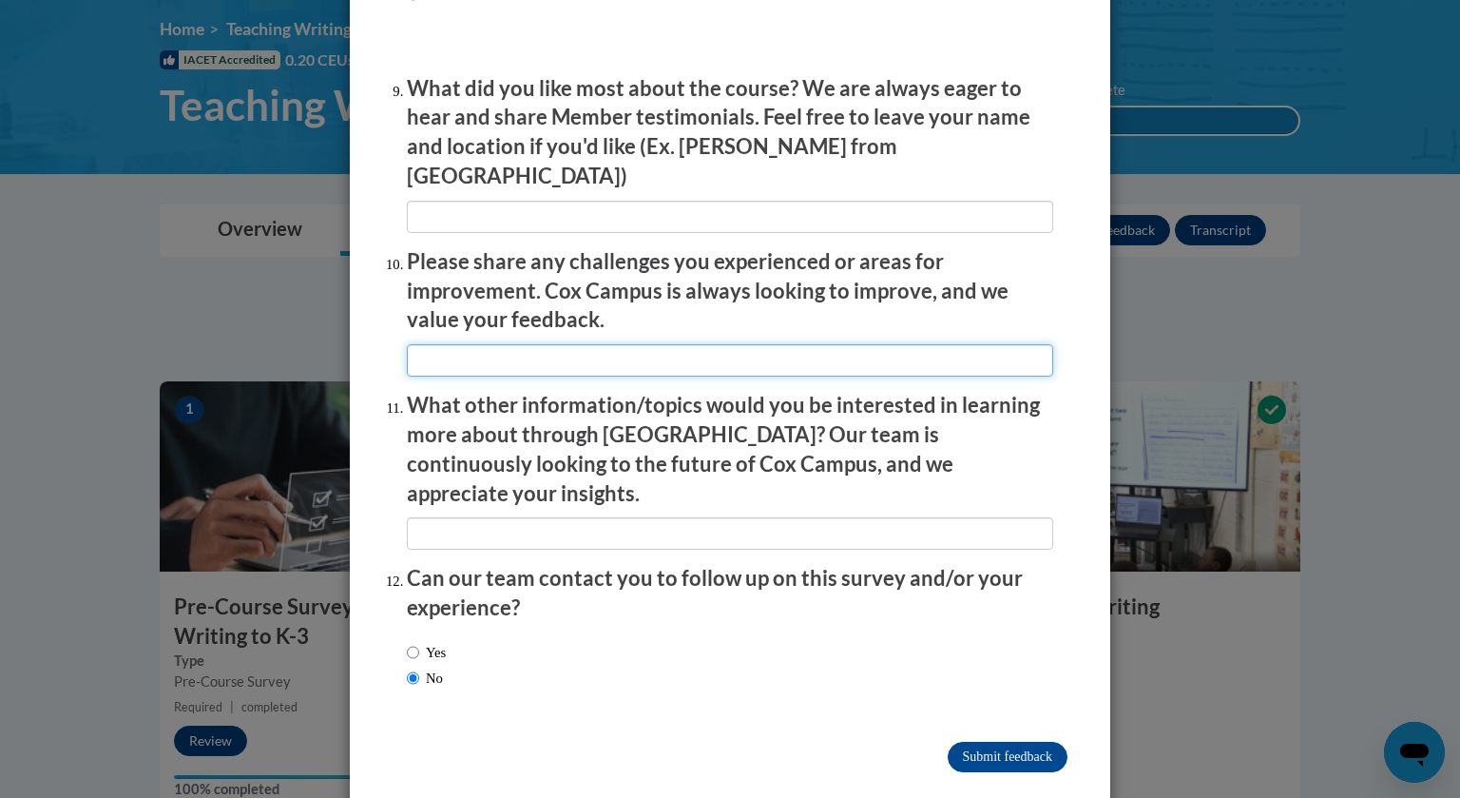
click at [639, 361] on input "textbox" at bounding box center [730, 360] width 646 height 32
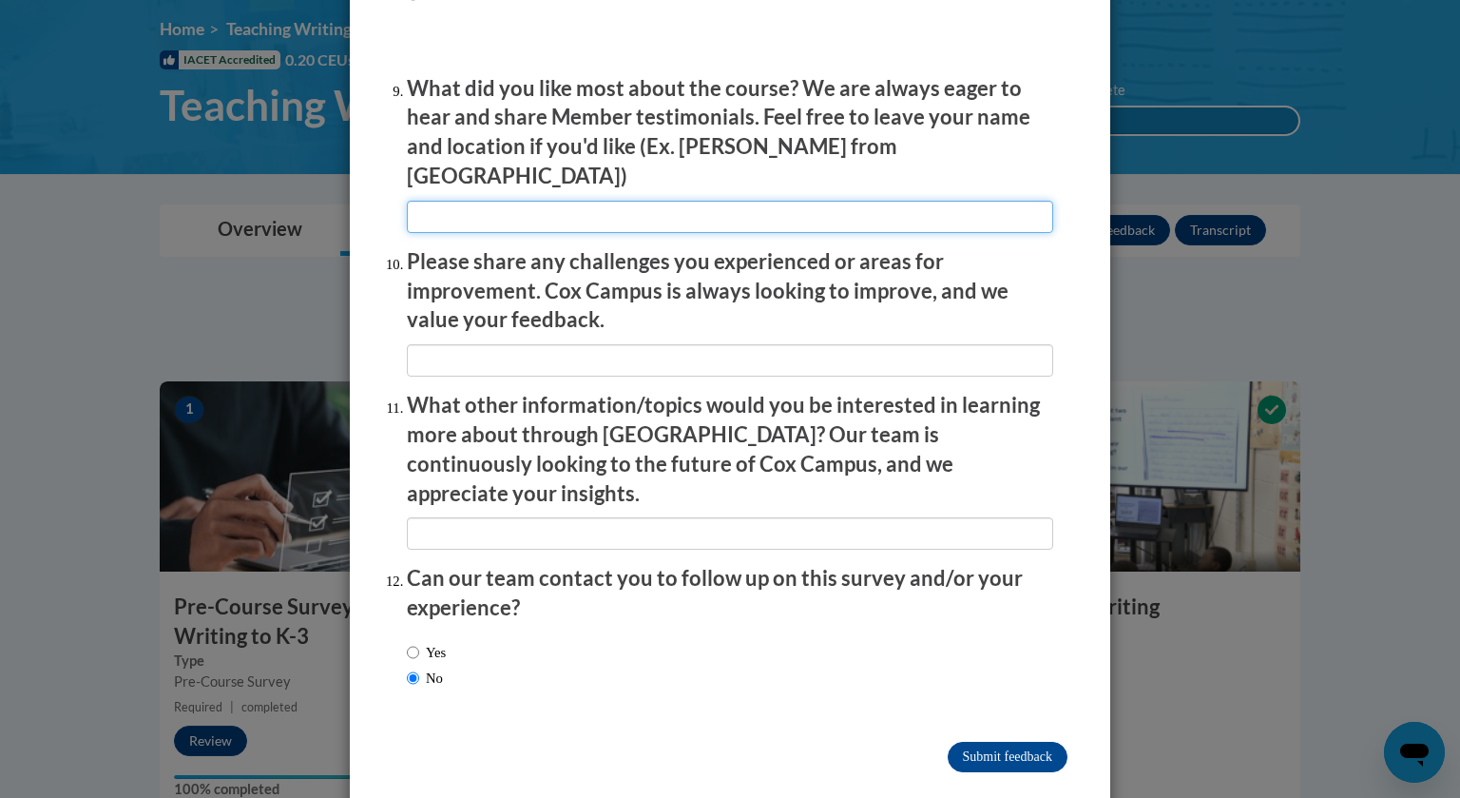
click at [618, 201] on input "textbox" at bounding box center [730, 217] width 646 height 32
